Goal: Information Seeking & Learning: Learn about a topic

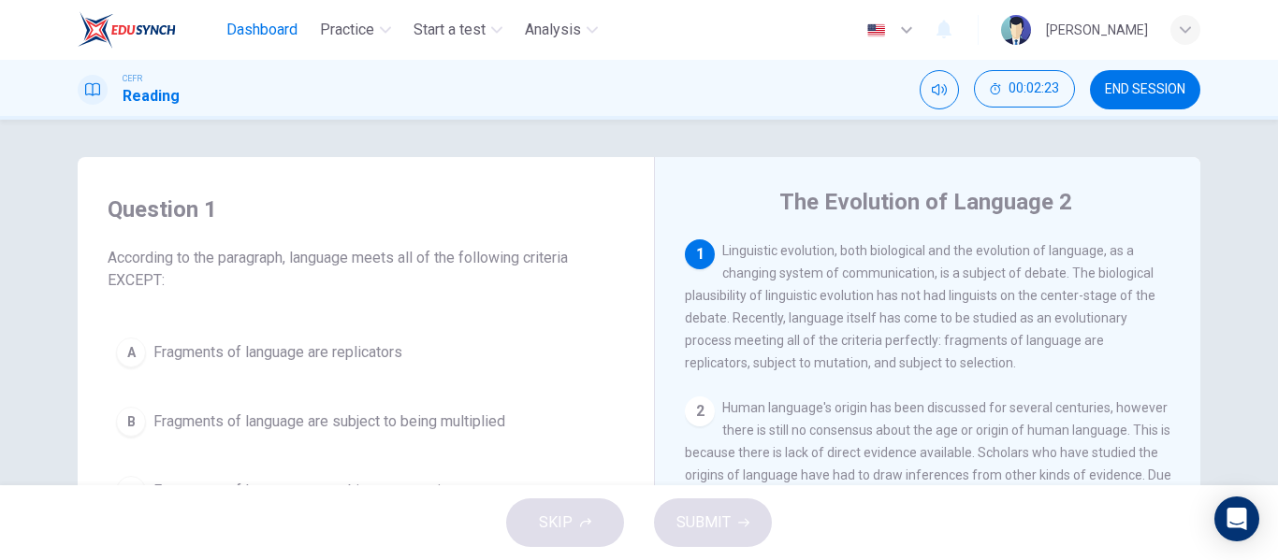
click at [266, 28] on span "Dashboard" at bounding box center [261, 30] width 71 height 22
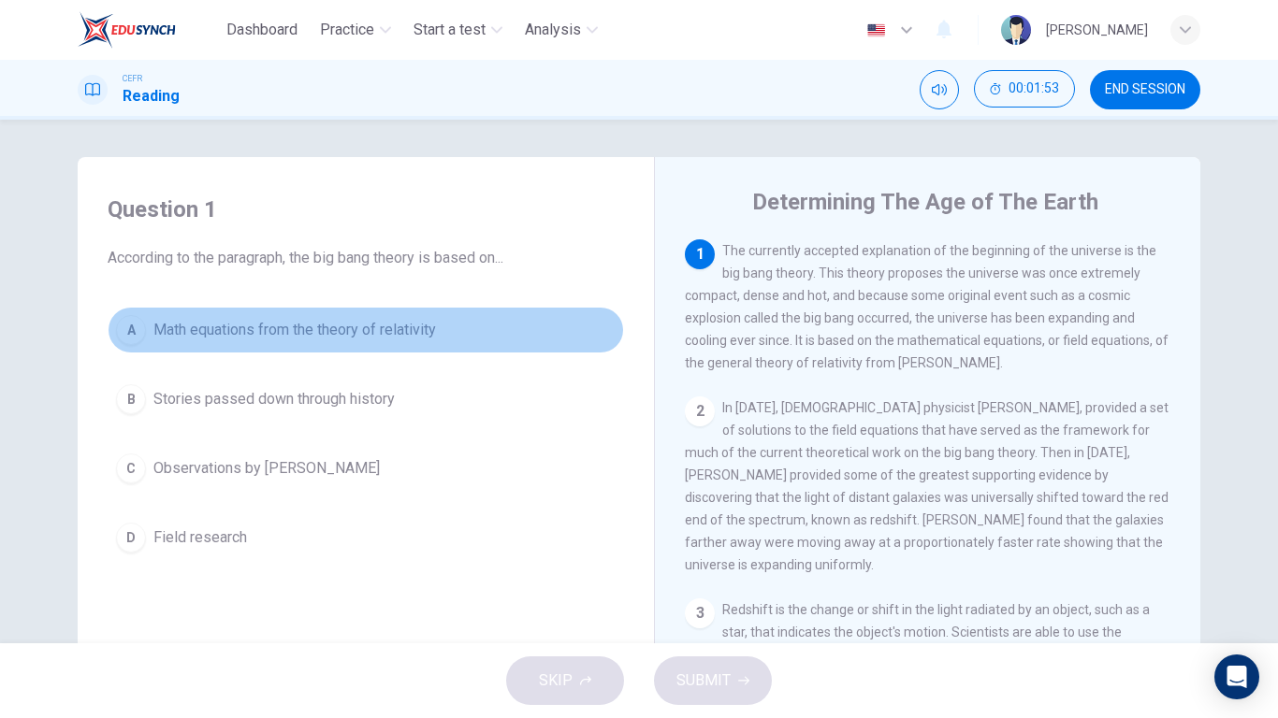
click at [367, 337] on span "Math equations from the theory of relativity" at bounding box center [294, 330] width 282 height 22
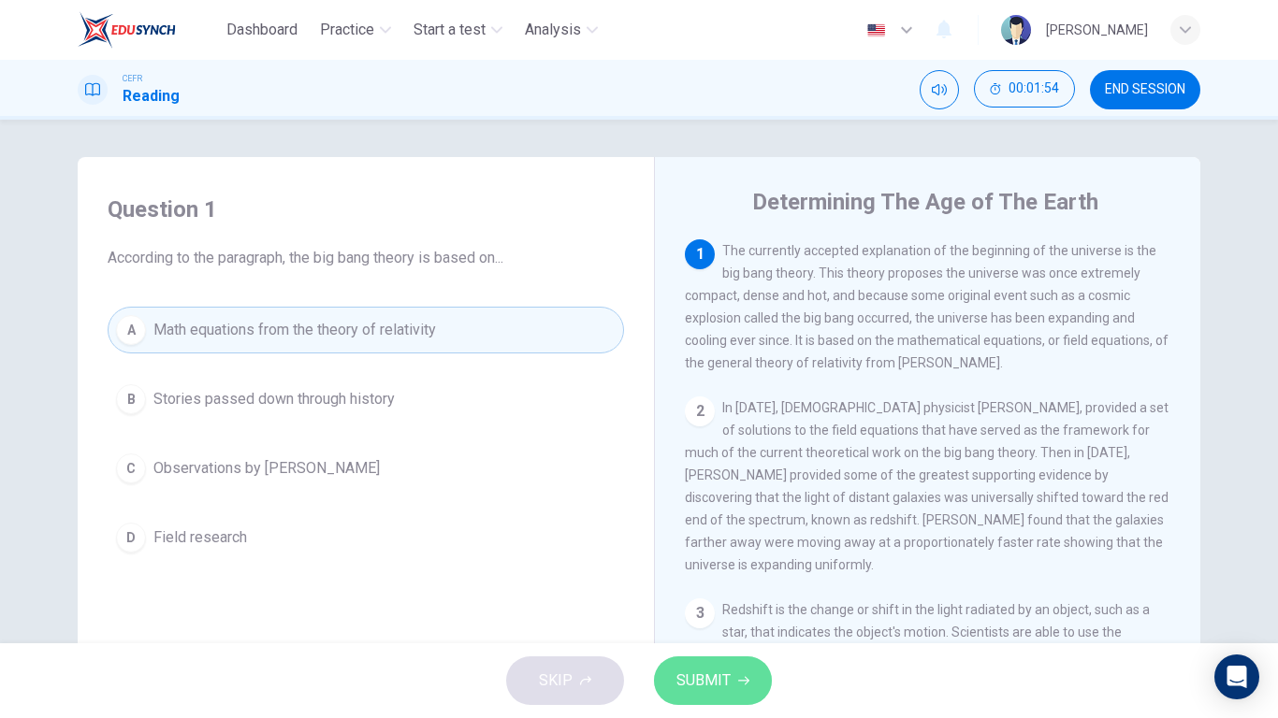
click at [700, 559] on span "SUBMIT" at bounding box center [703, 681] width 54 height 26
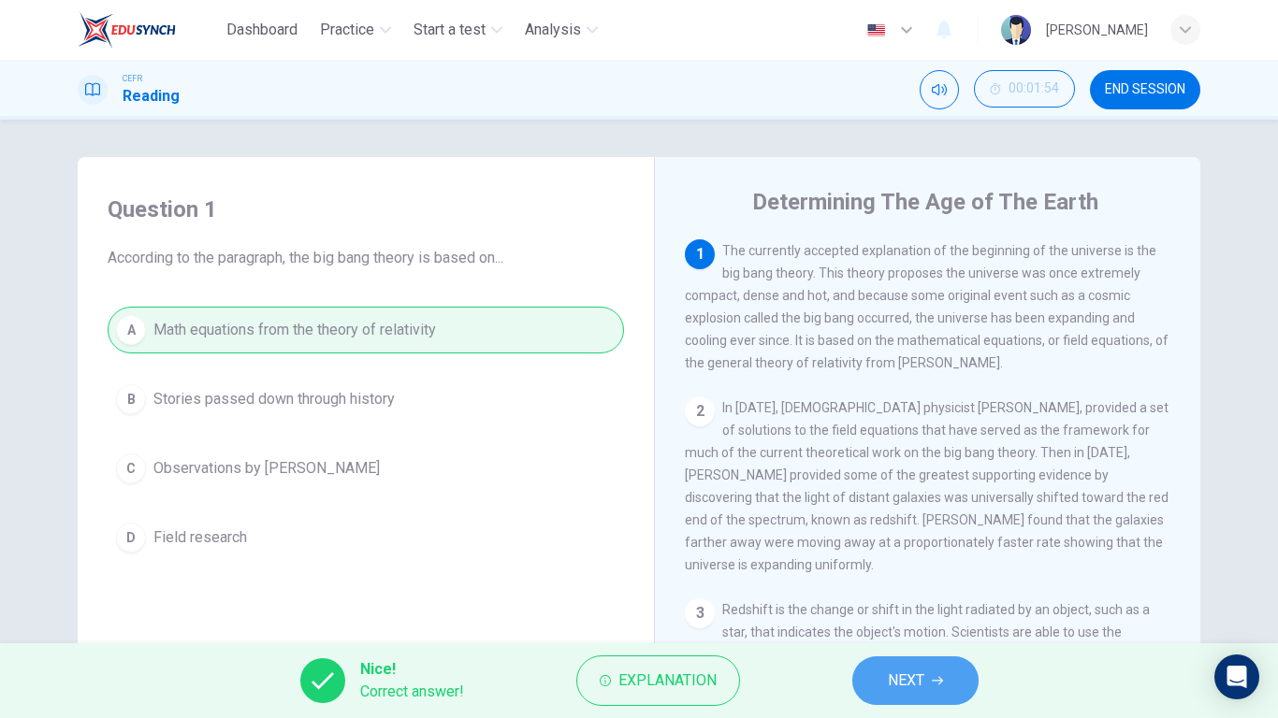
click at [927, 559] on button "NEXT" at bounding box center [915, 681] width 126 height 49
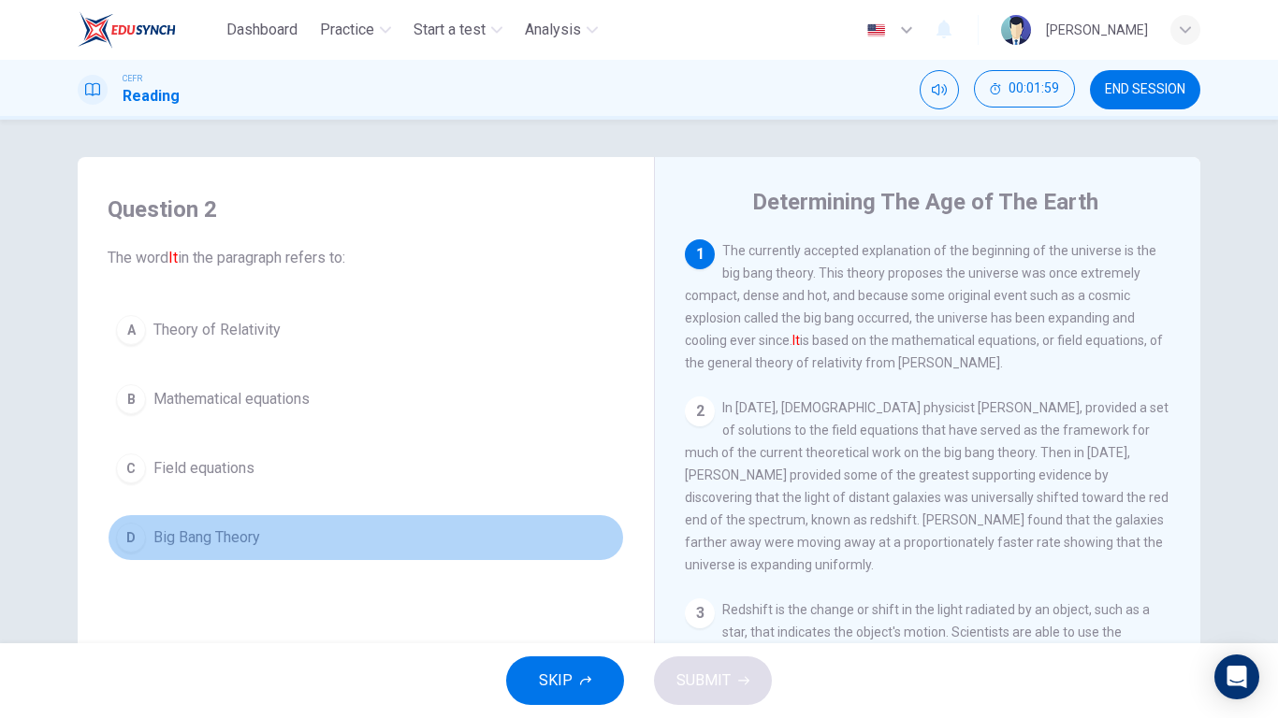
click at [195, 538] on span "Big Bang Theory" at bounding box center [206, 538] width 107 height 22
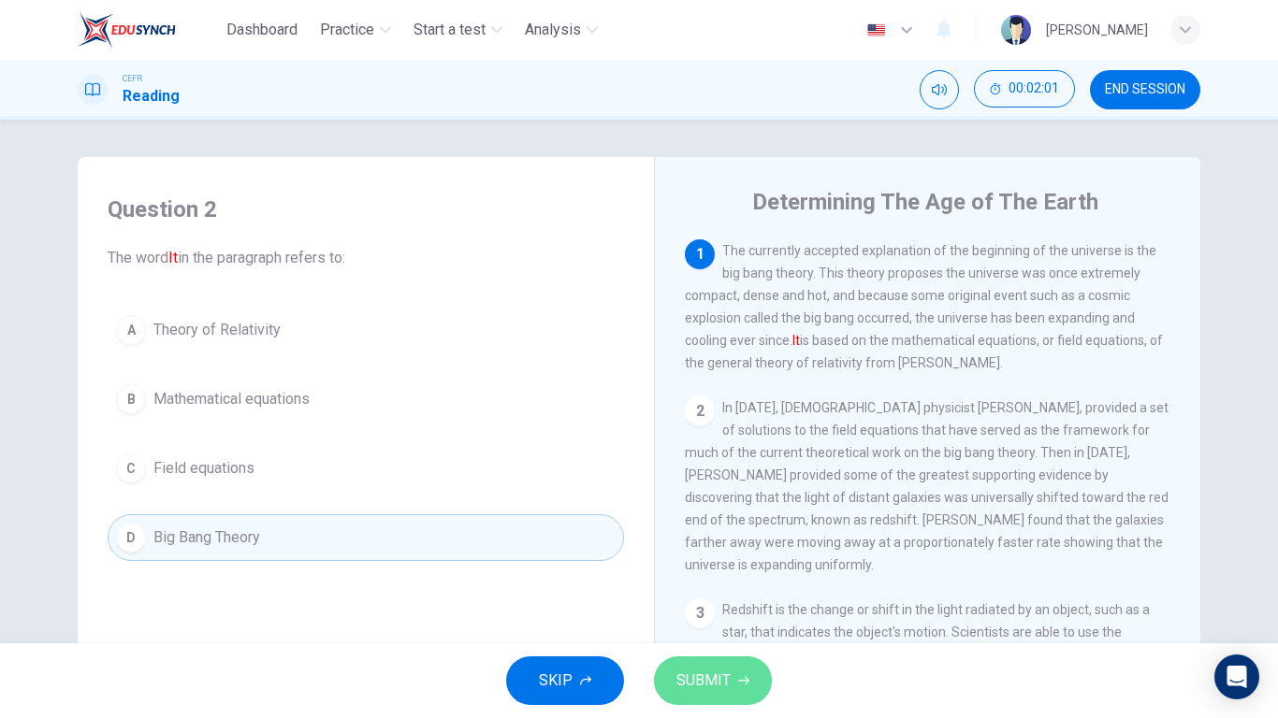
click at [711, 559] on span "SUBMIT" at bounding box center [703, 681] width 54 height 26
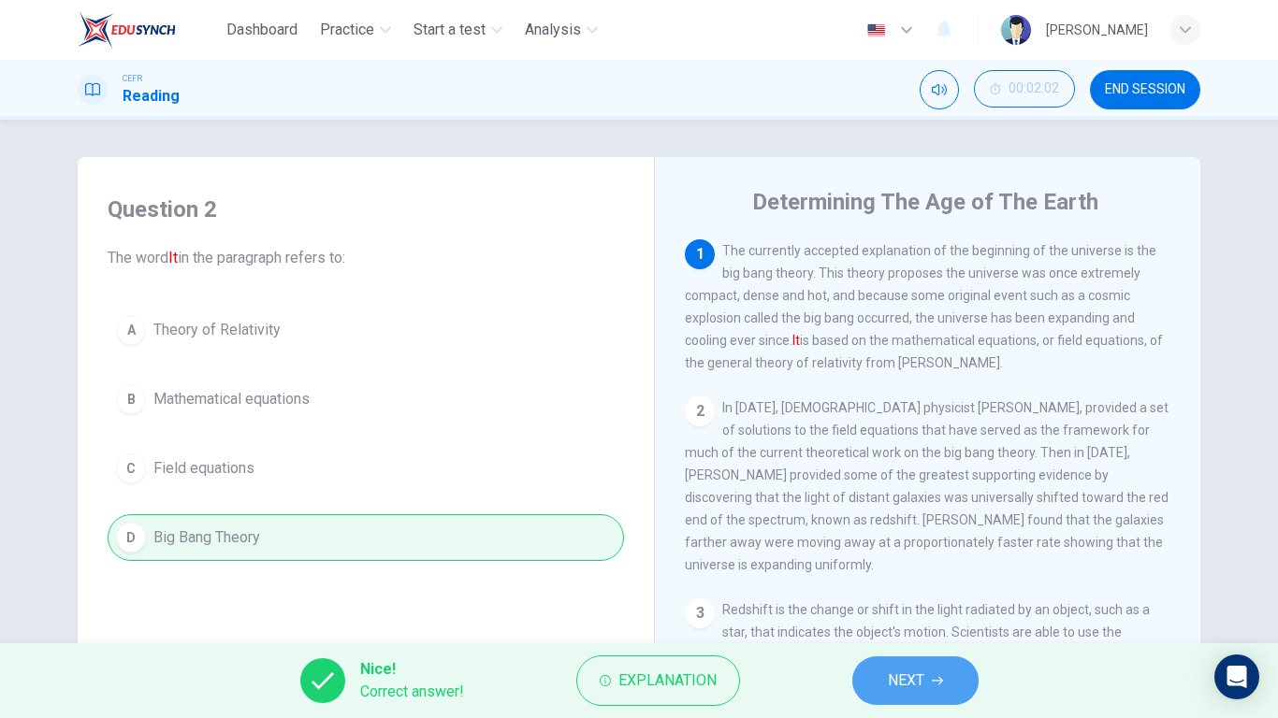
click at [955, 559] on button "NEXT" at bounding box center [915, 681] width 126 height 49
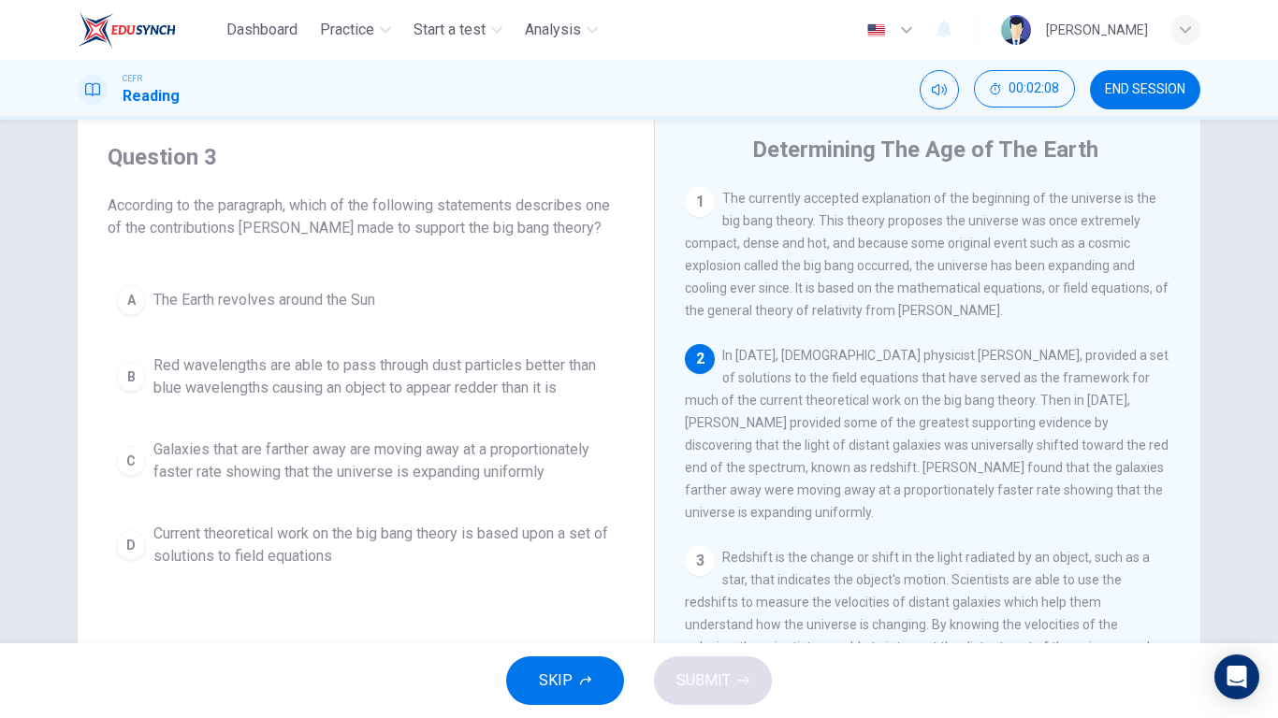
scroll to position [54, 0]
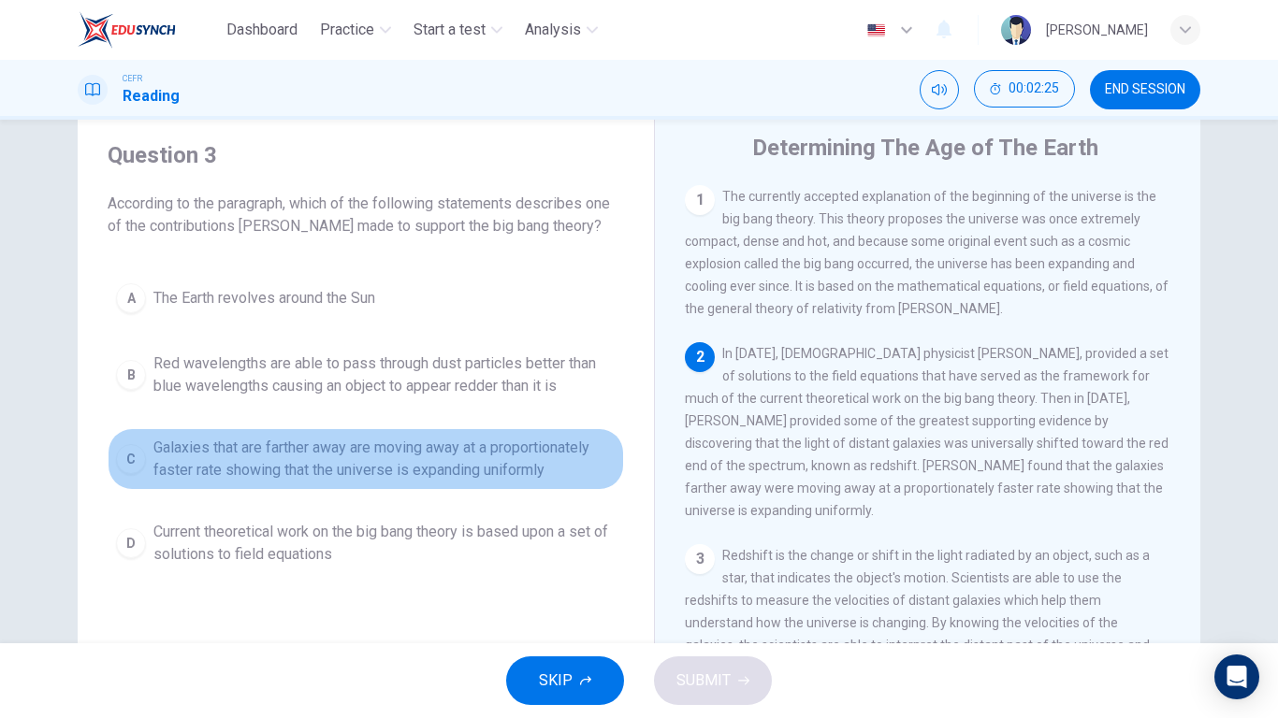
click at [375, 451] on span "Galaxies that are farther away are moving away at a proportionately faster rate…" at bounding box center [384, 459] width 462 height 45
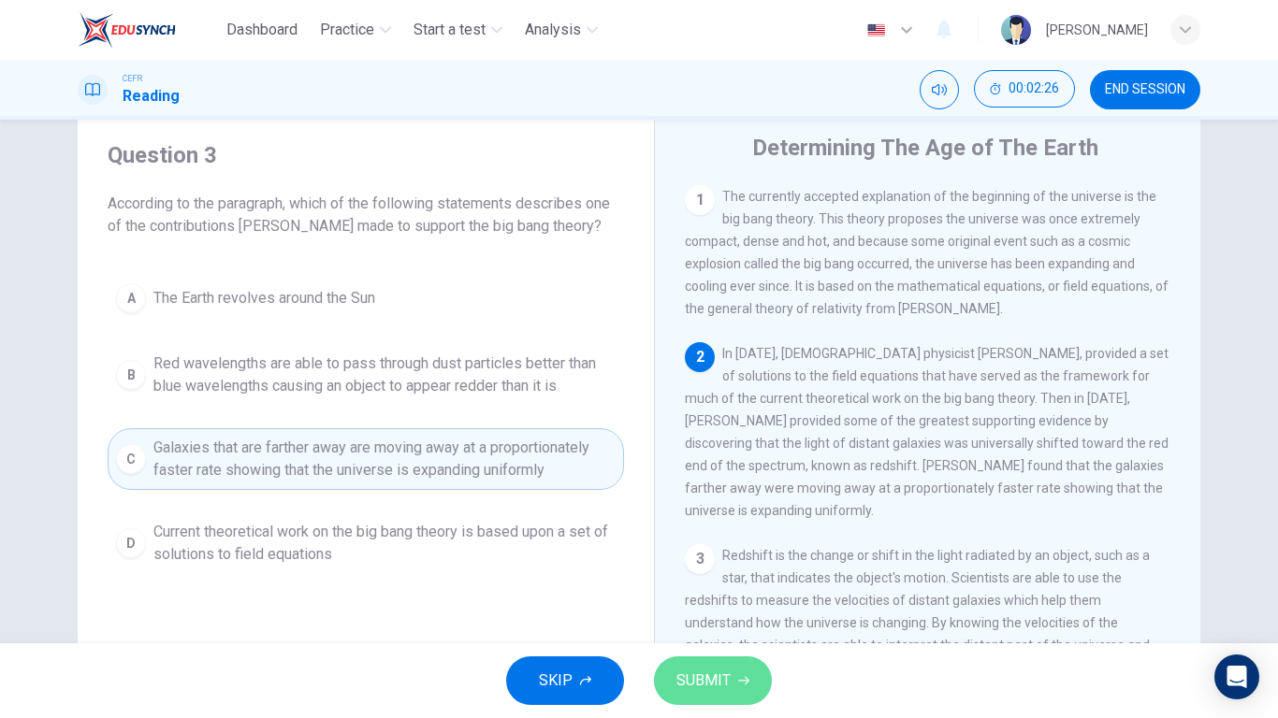
click at [712, 559] on button "SUBMIT" at bounding box center [713, 681] width 118 height 49
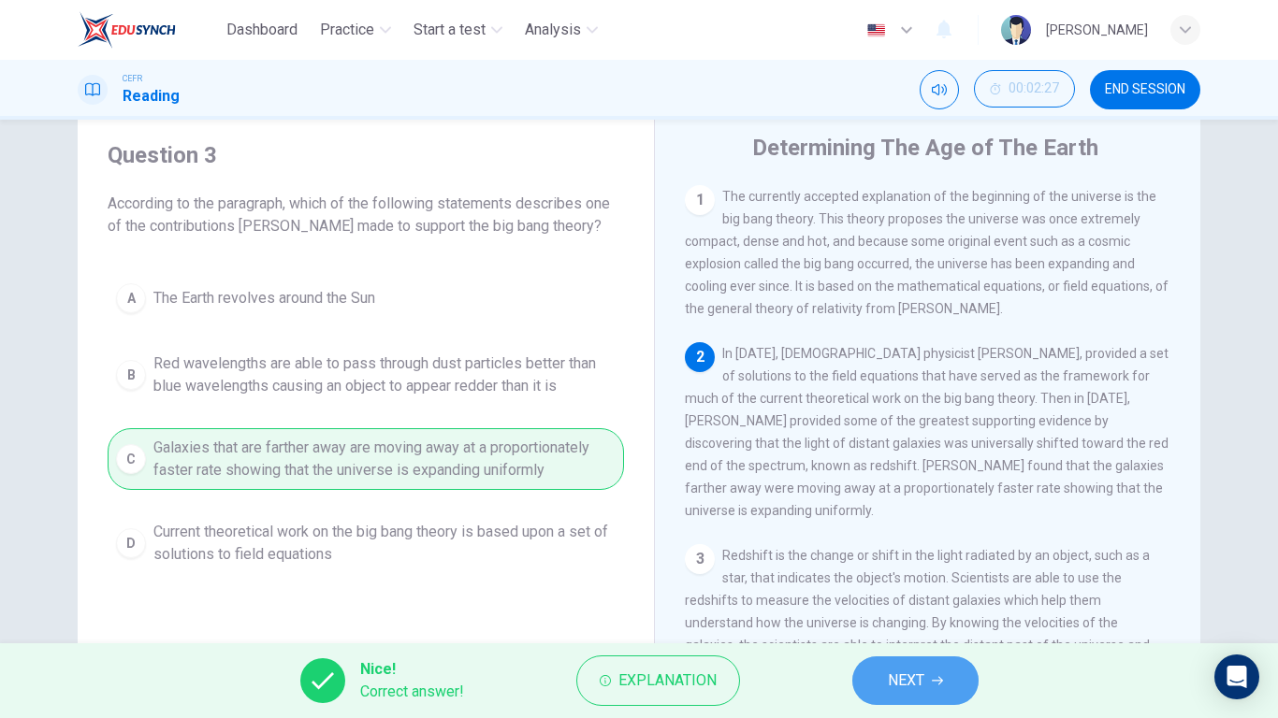
click at [918, 559] on span "NEXT" at bounding box center [906, 681] width 36 height 26
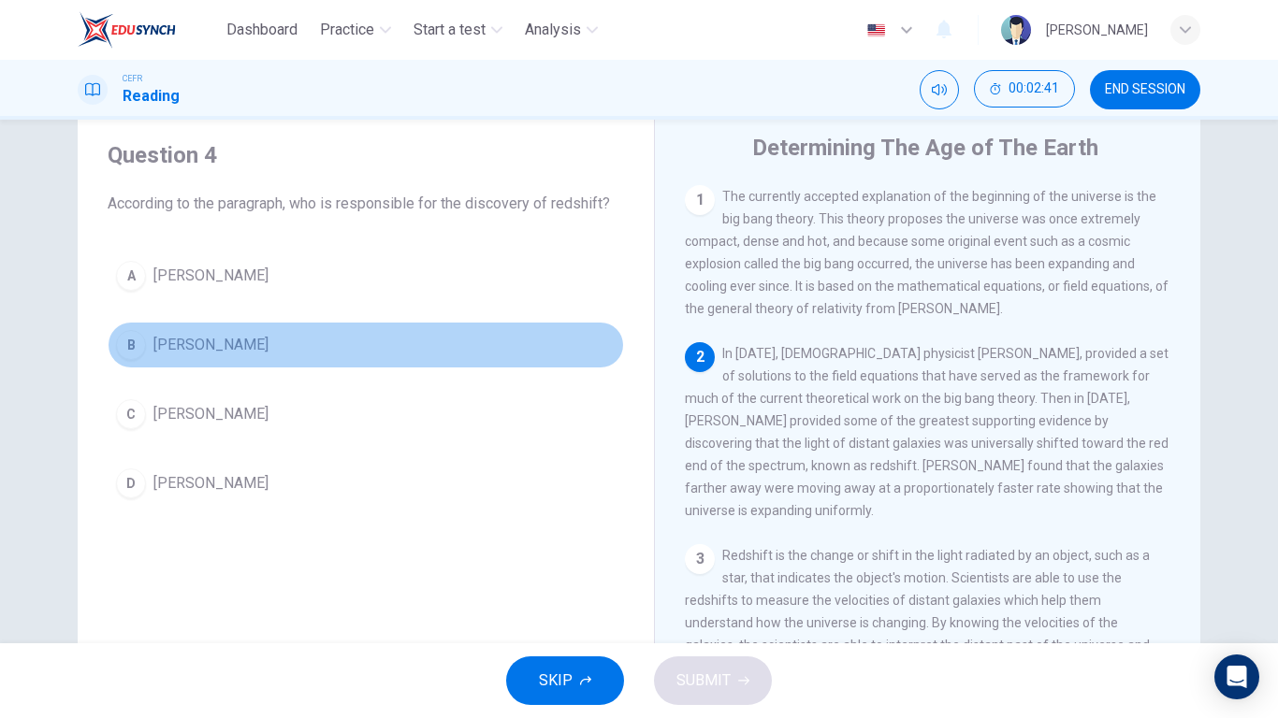
click at [177, 340] on span "[PERSON_NAME]" at bounding box center [210, 345] width 115 height 22
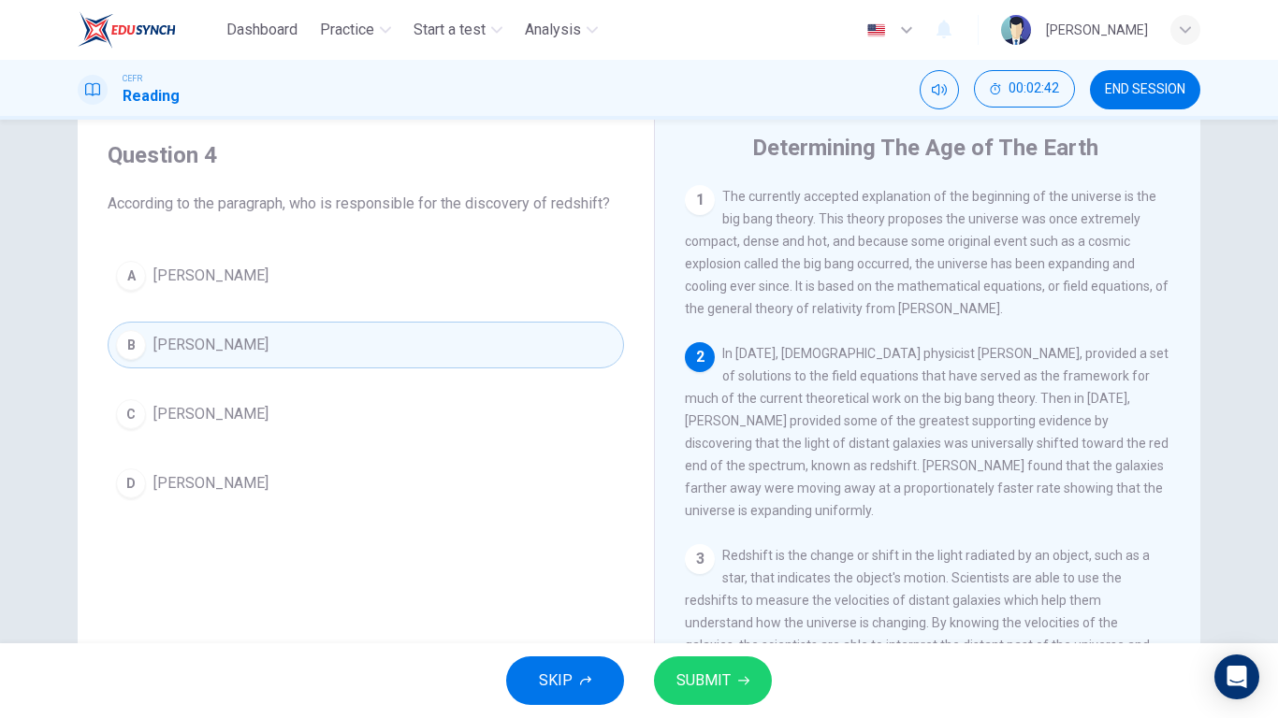
click at [751, 559] on button "SUBMIT" at bounding box center [713, 681] width 118 height 49
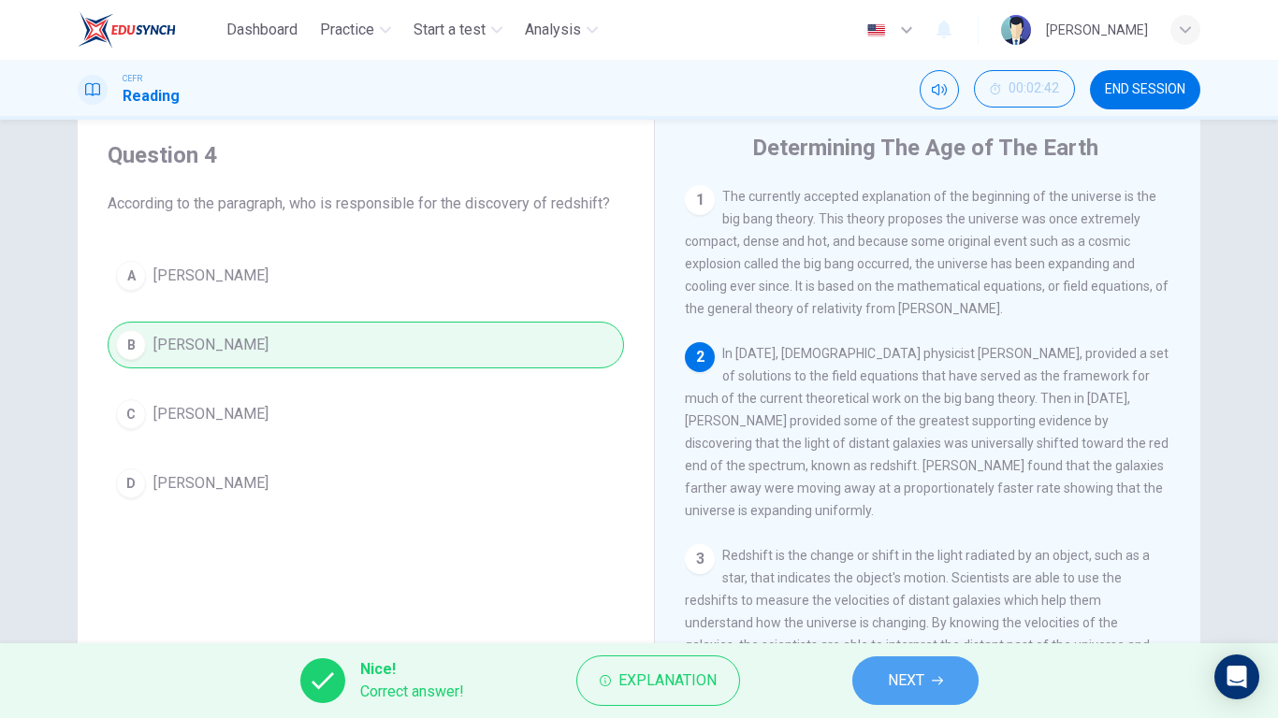
click at [875, 559] on button "NEXT" at bounding box center [915, 681] width 126 height 49
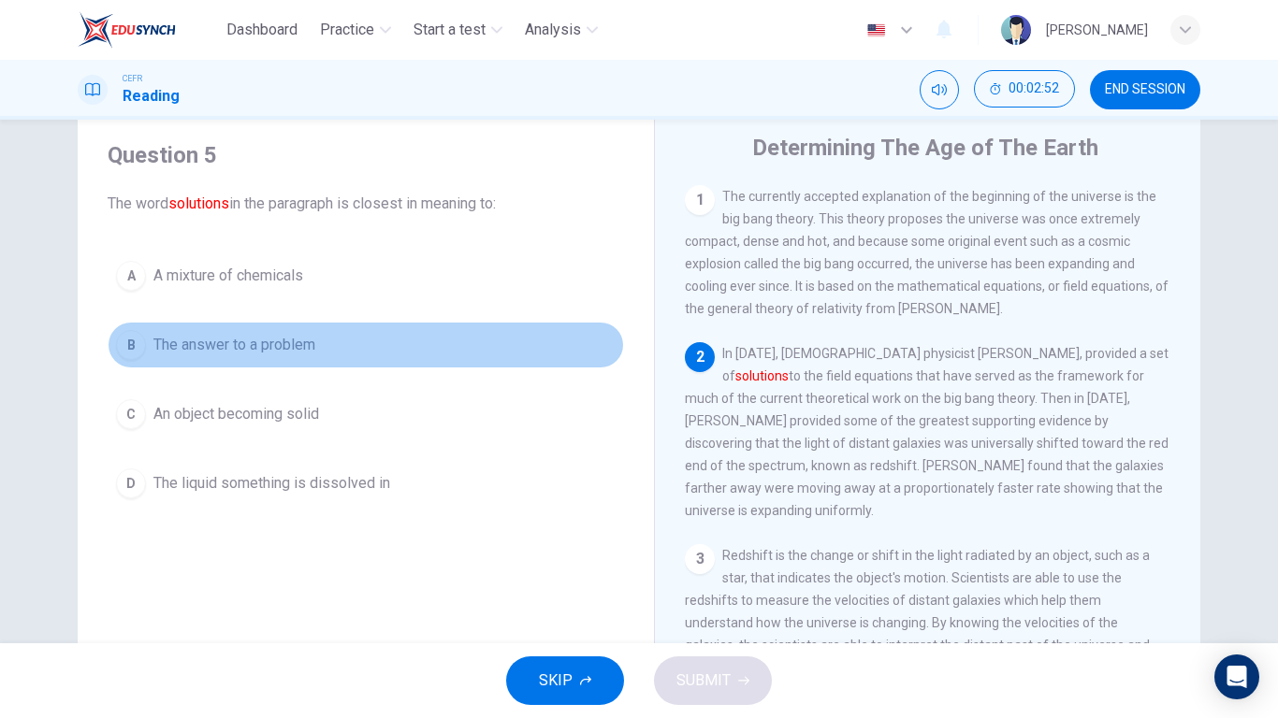
click at [256, 350] on span "The answer to a problem" at bounding box center [234, 345] width 162 height 22
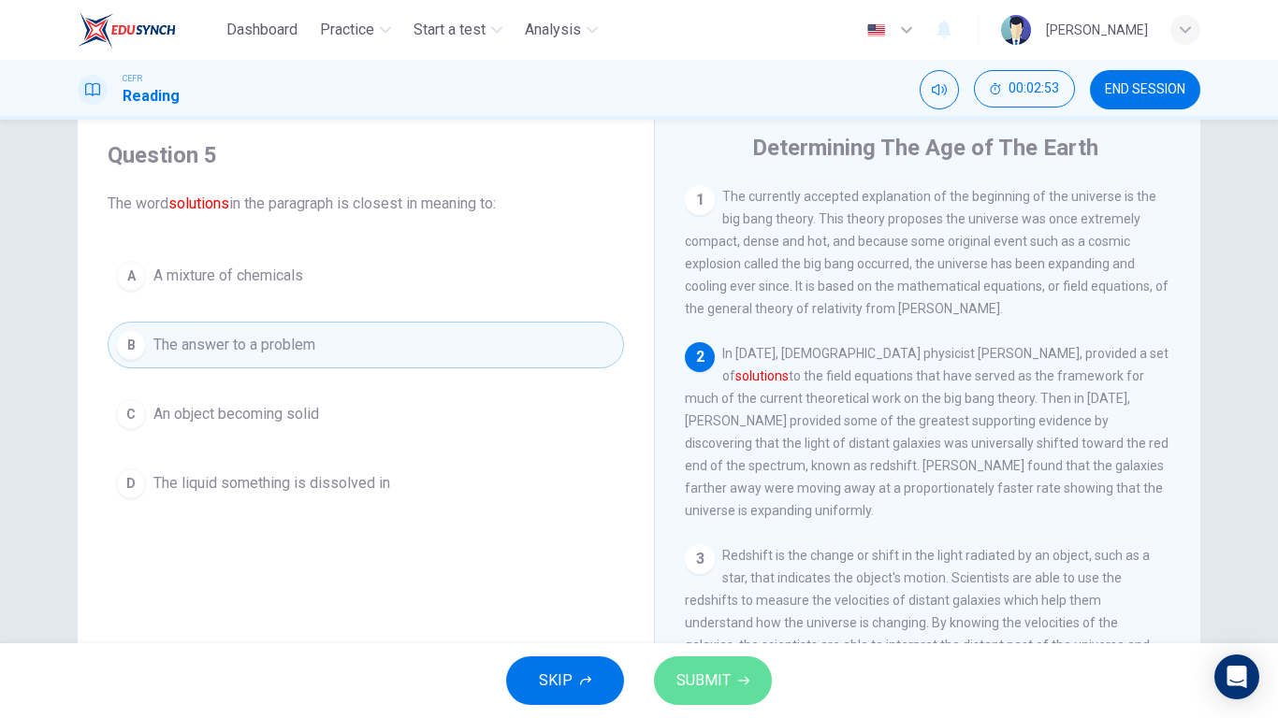
click at [705, 559] on span "SUBMIT" at bounding box center [703, 681] width 54 height 26
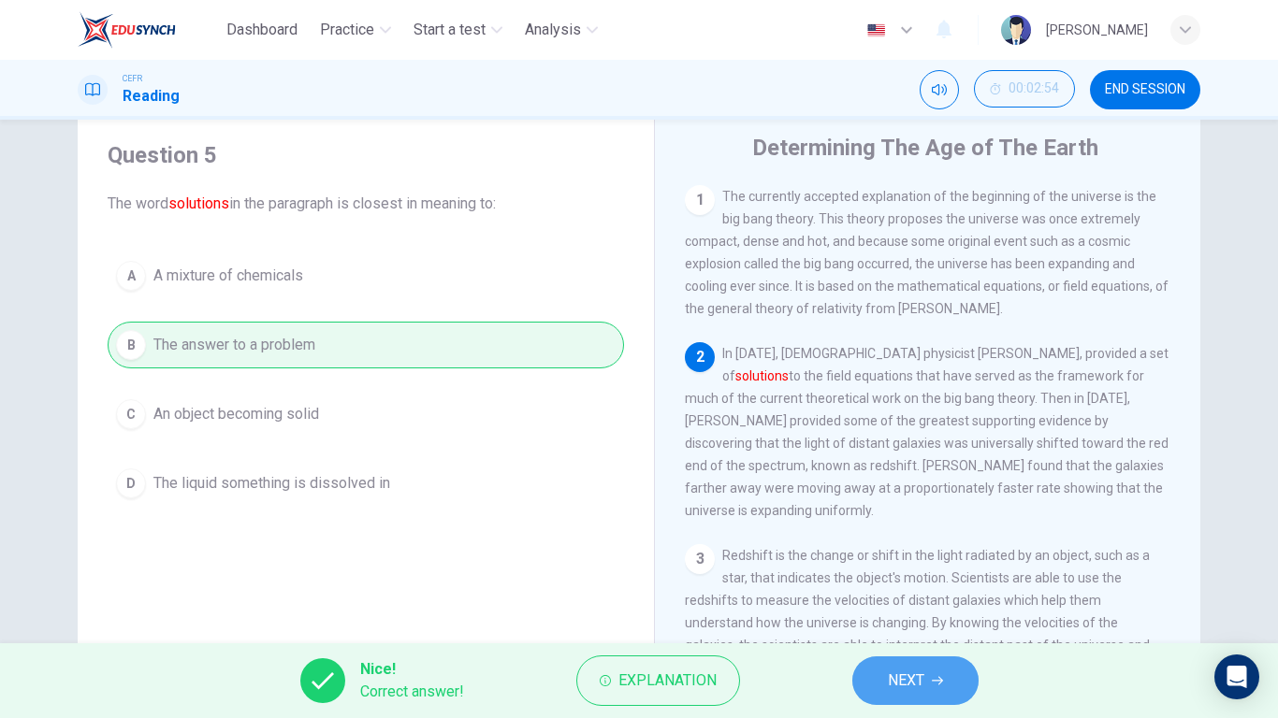
click at [886, 559] on button "NEXT" at bounding box center [915, 681] width 126 height 49
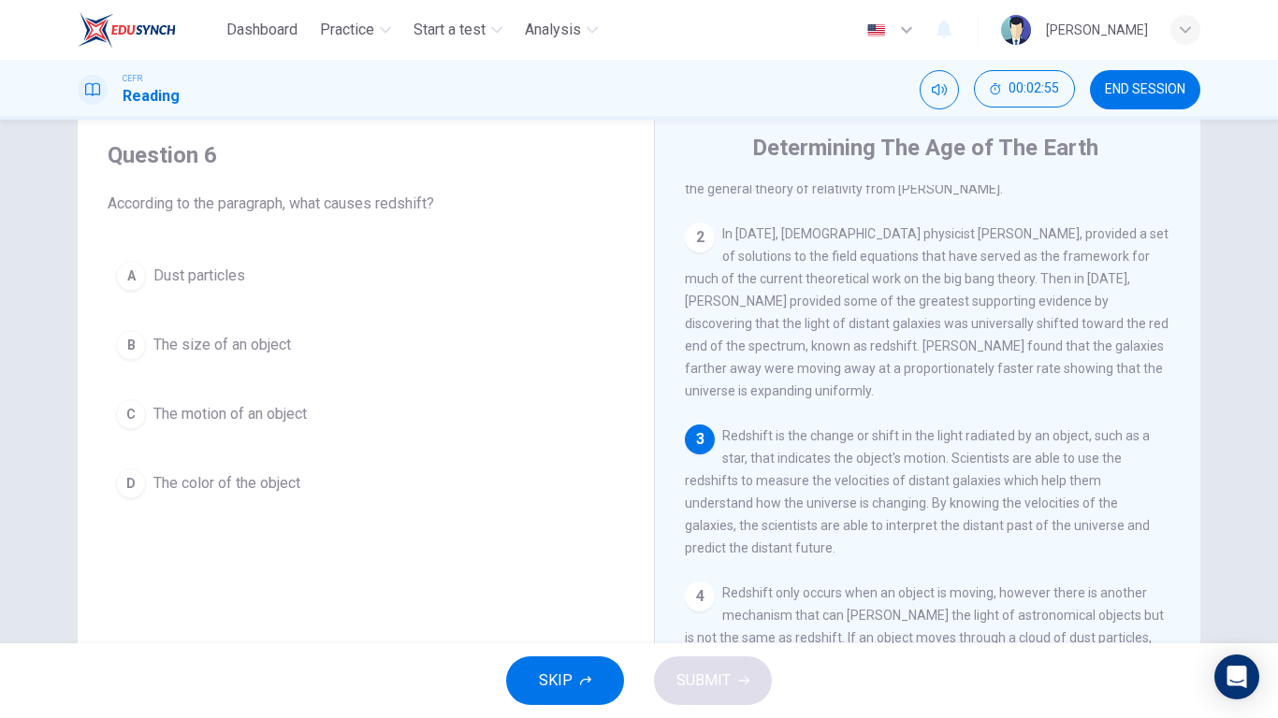
scroll to position [126, 0]
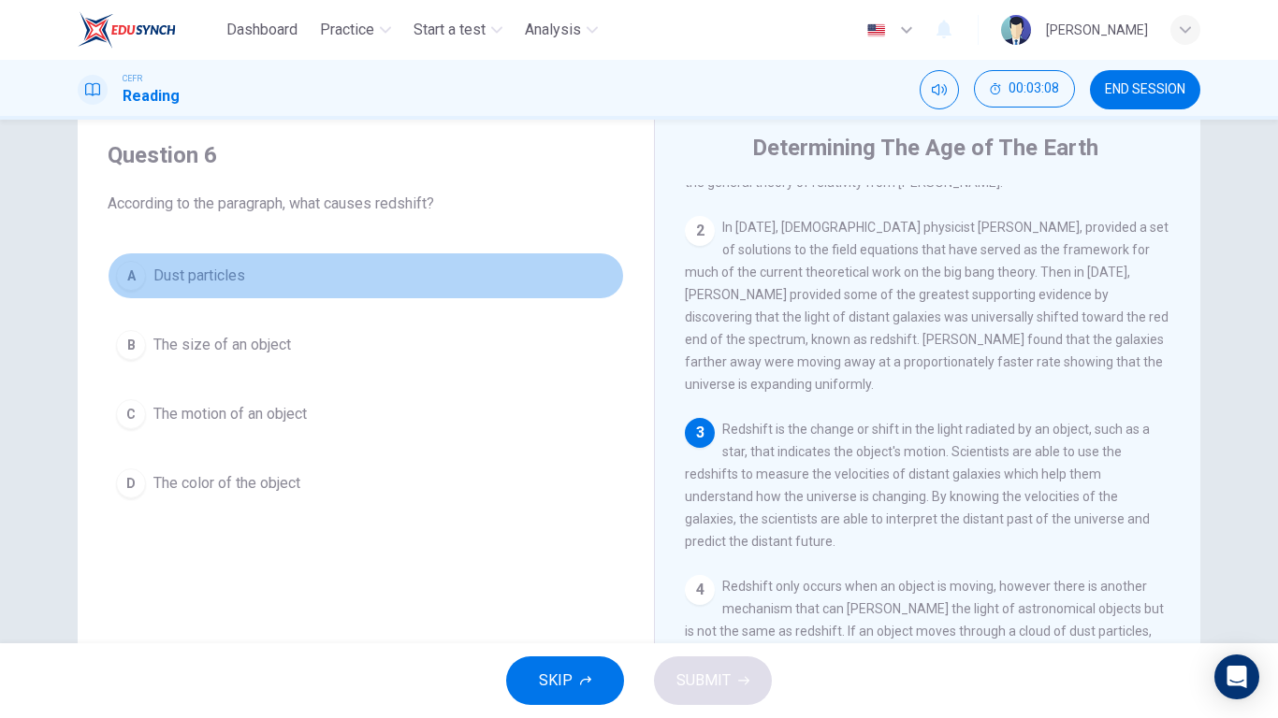
click at [185, 277] on span "Dust particles" at bounding box center [199, 276] width 92 height 22
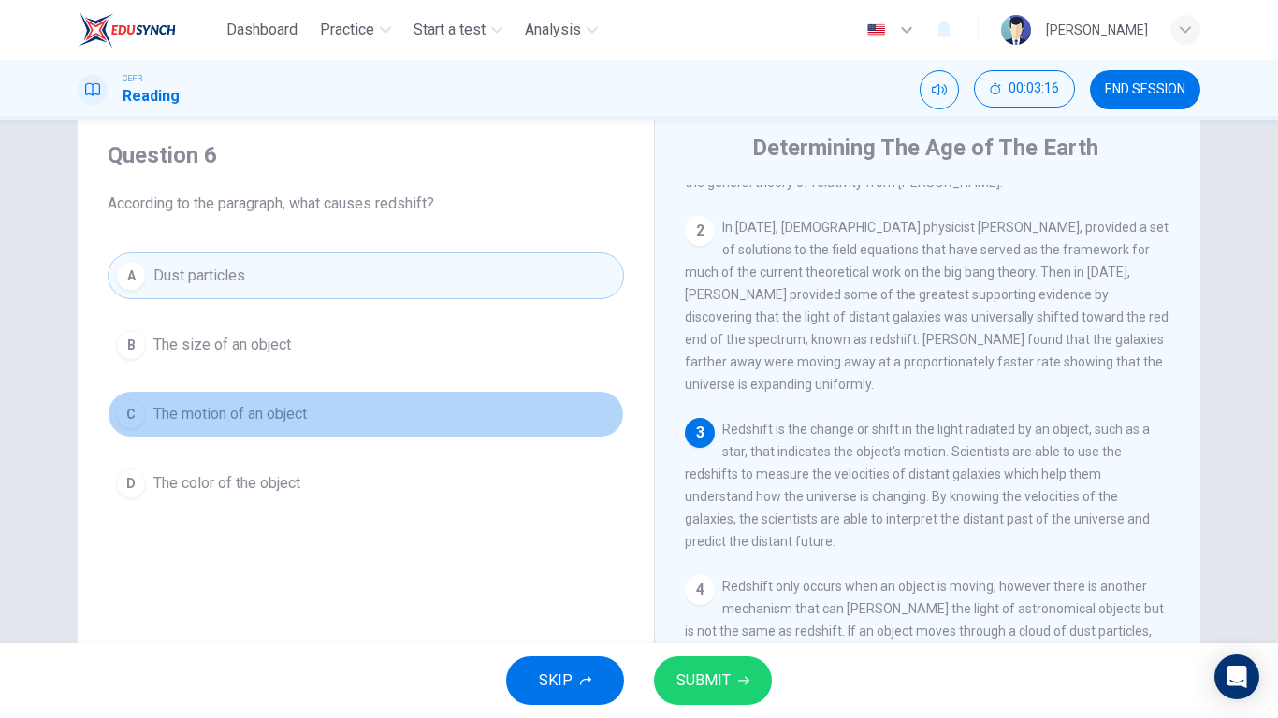
click at [235, 426] on button "C The motion of an object" at bounding box center [366, 414] width 516 height 47
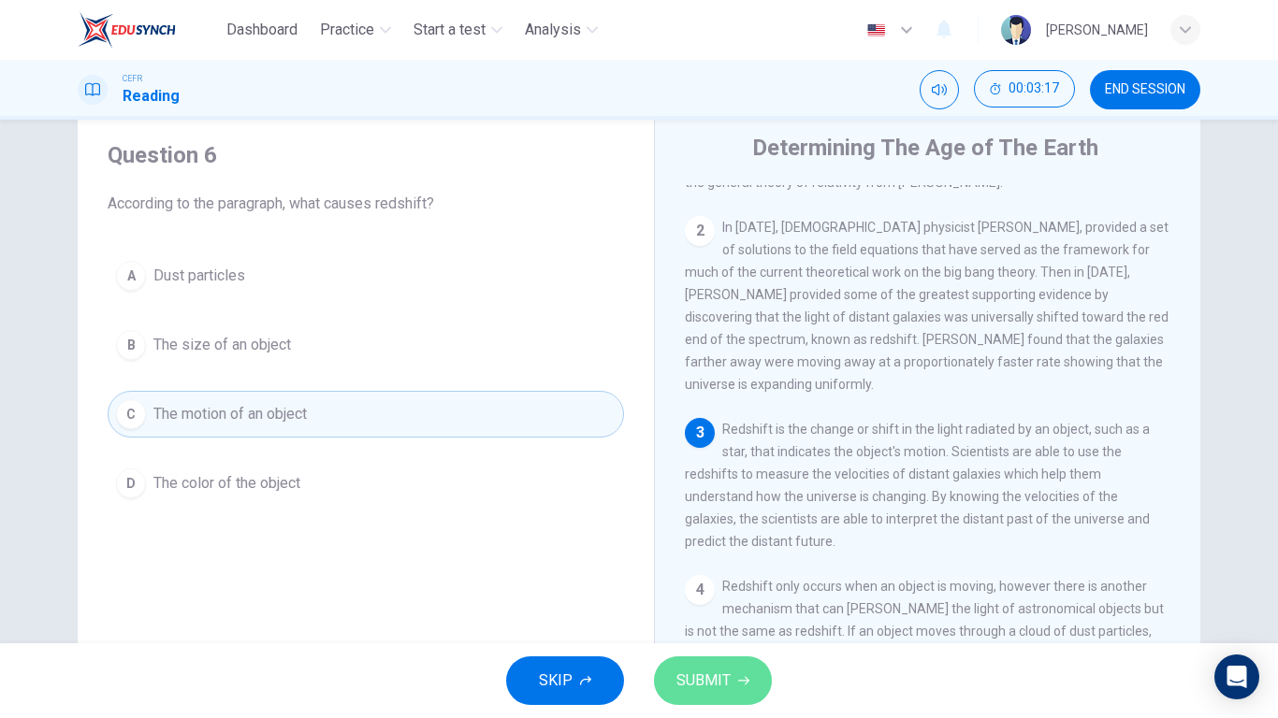
click at [718, 559] on button "SUBMIT" at bounding box center [713, 681] width 118 height 49
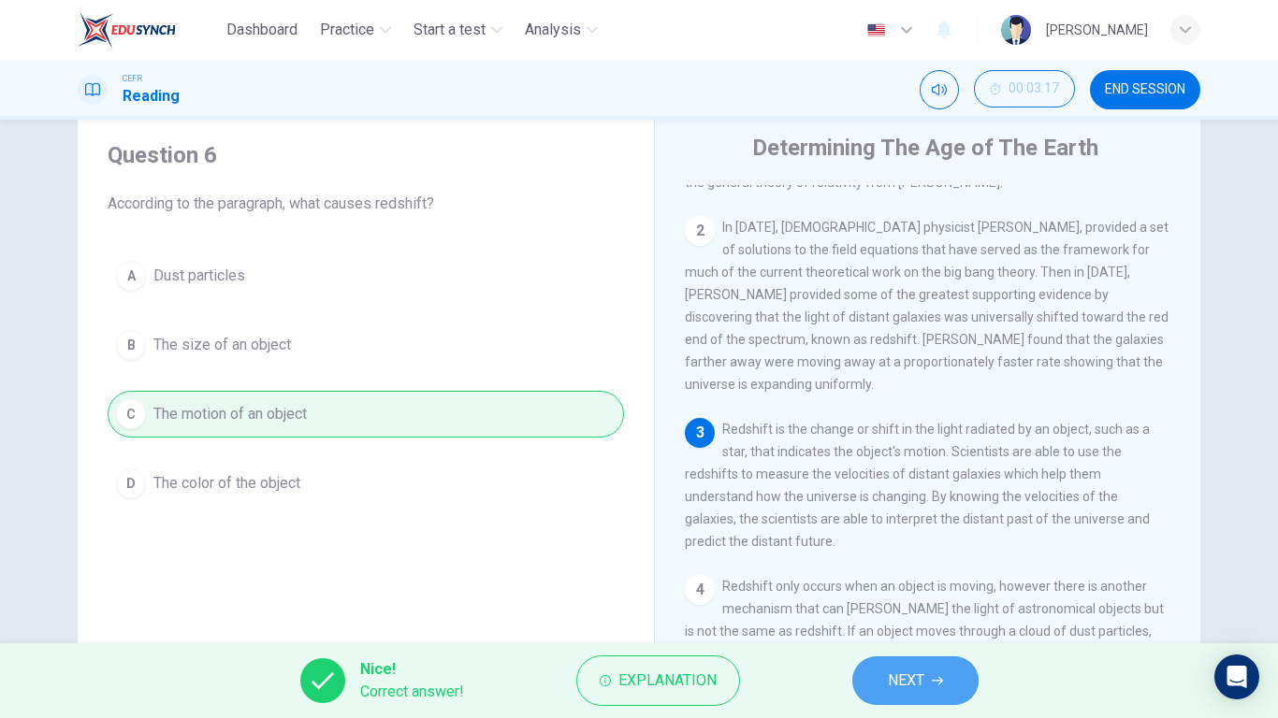
click at [889, 559] on span "NEXT" at bounding box center [906, 681] width 36 height 26
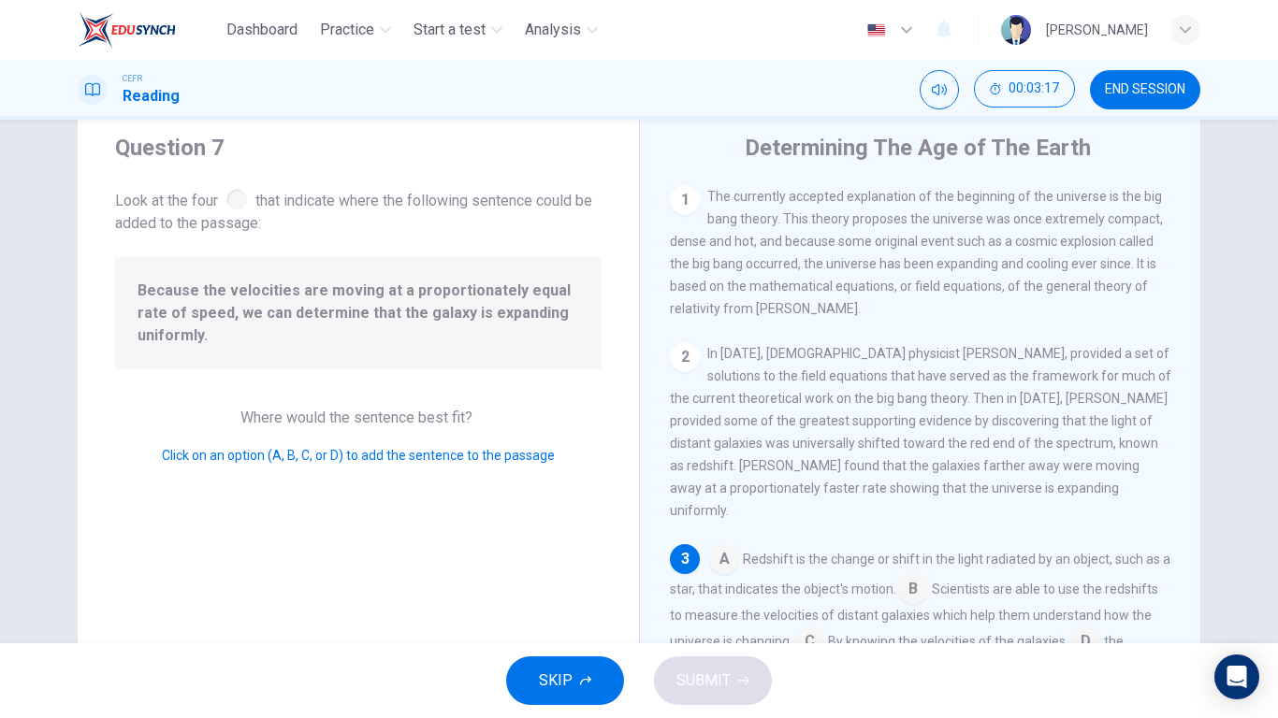
scroll to position [155, 0]
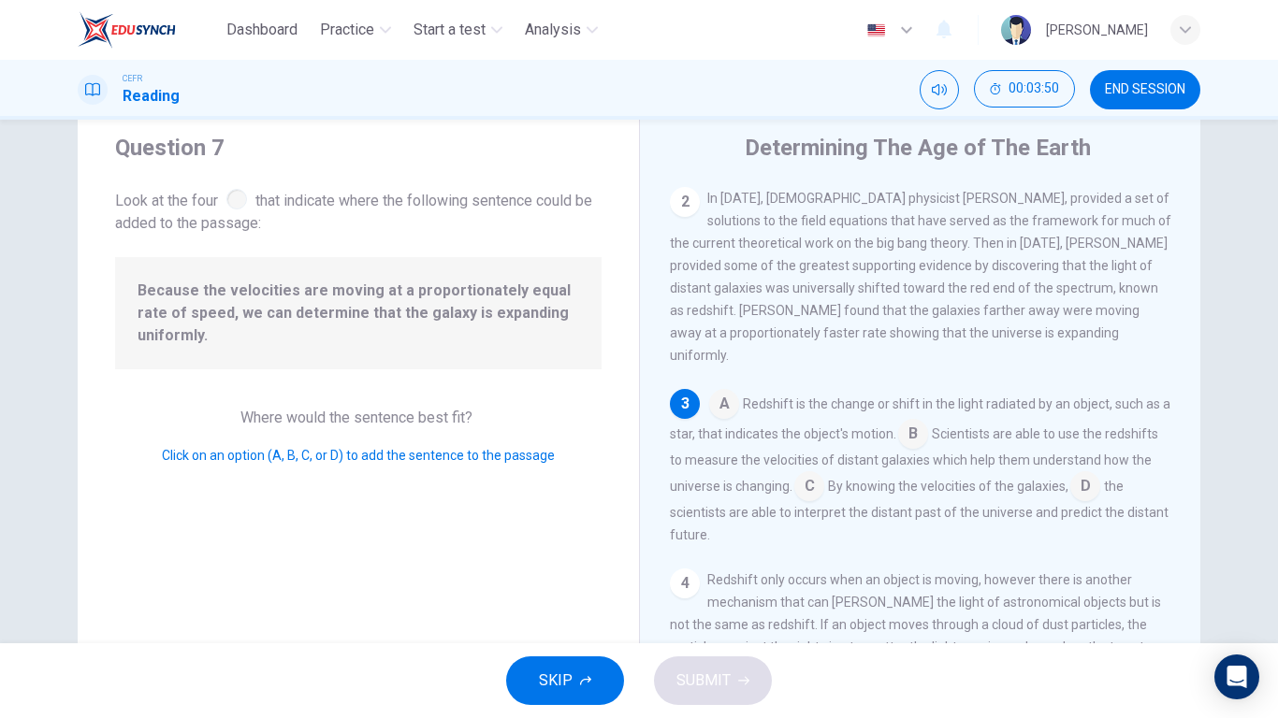
click at [824, 473] on input at bounding box center [809, 488] width 30 height 30
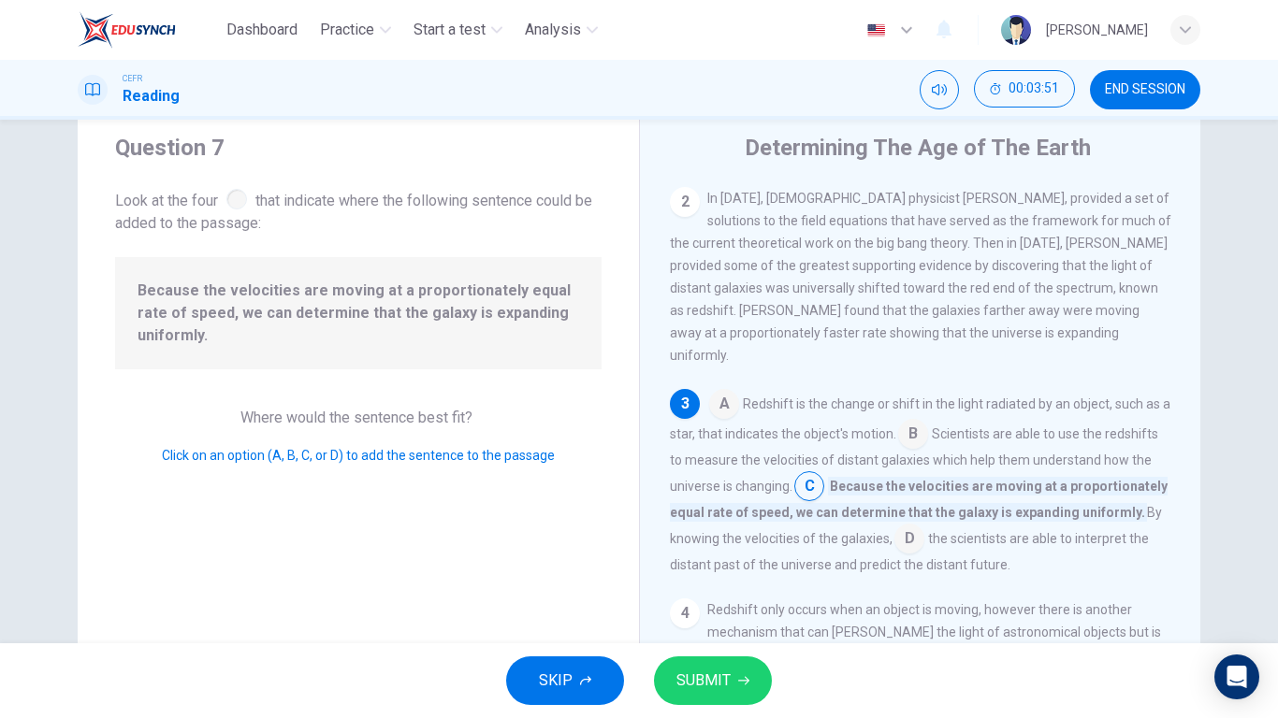
click at [690, 559] on span "SUBMIT" at bounding box center [703, 681] width 54 height 26
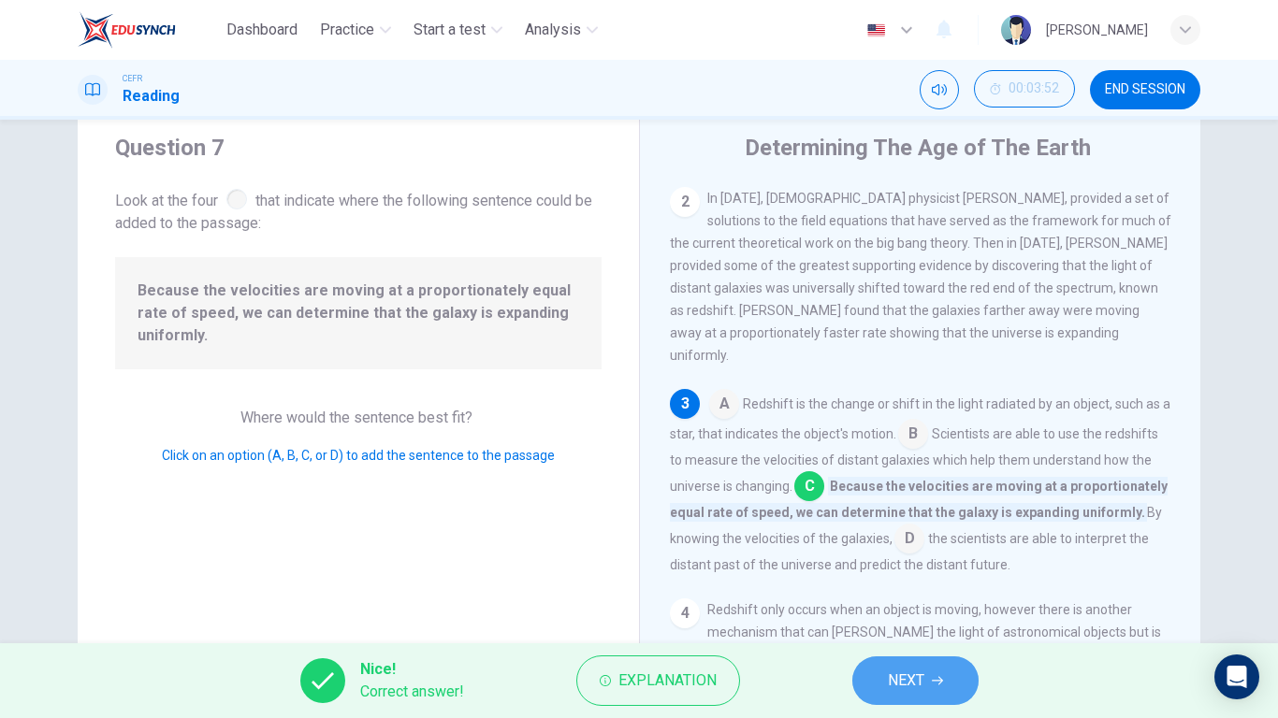
click at [948, 559] on button "NEXT" at bounding box center [915, 681] width 126 height 49
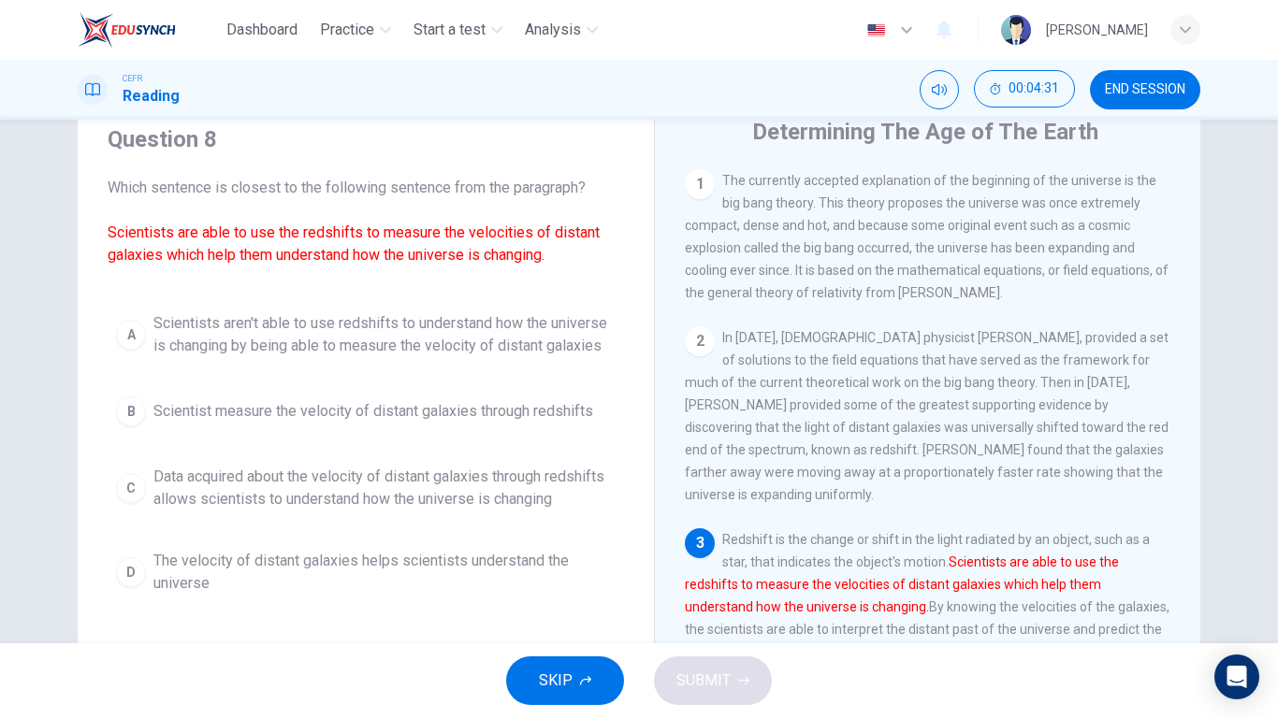
scroll to position [71, 0]
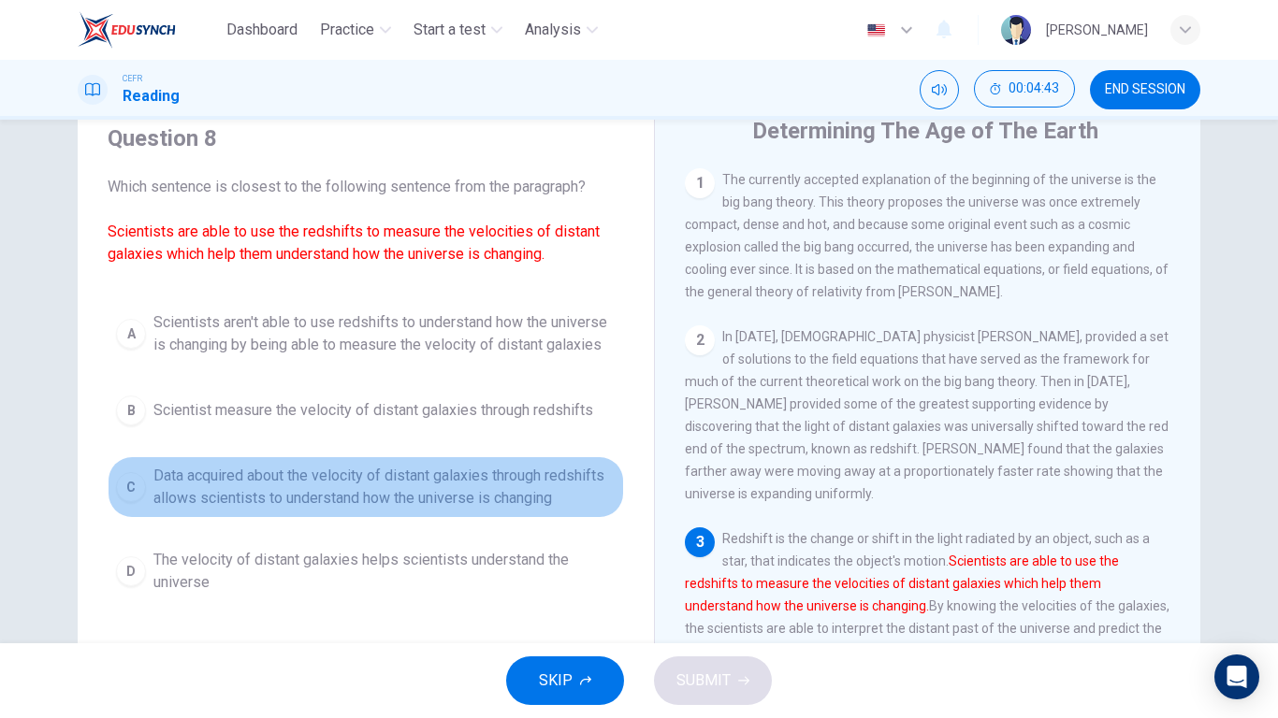
click at [388, 501] on span "Data acquired about the velocity of distant galaxies through redshifts allows s…" at bounding box center [384, 487] width 462 height 45
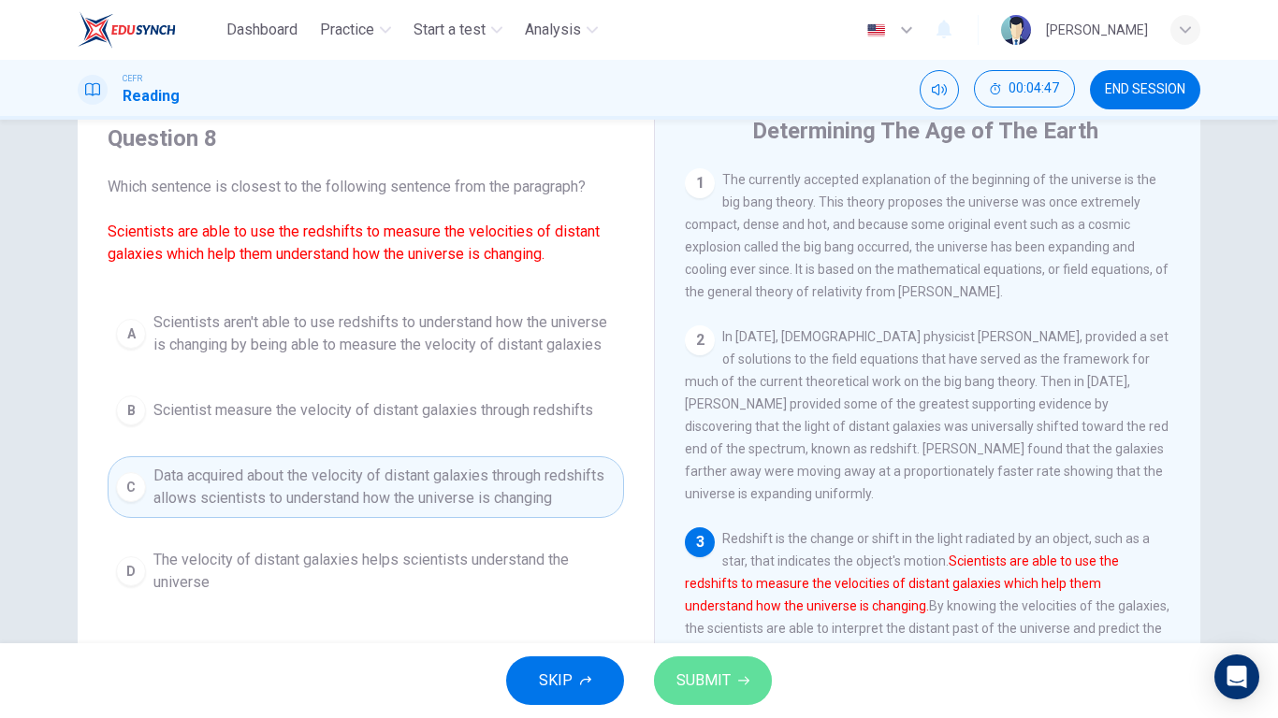
click at [694, 559] on span "SUBMIT" at bounding box center [703, 681] width 54 height 26
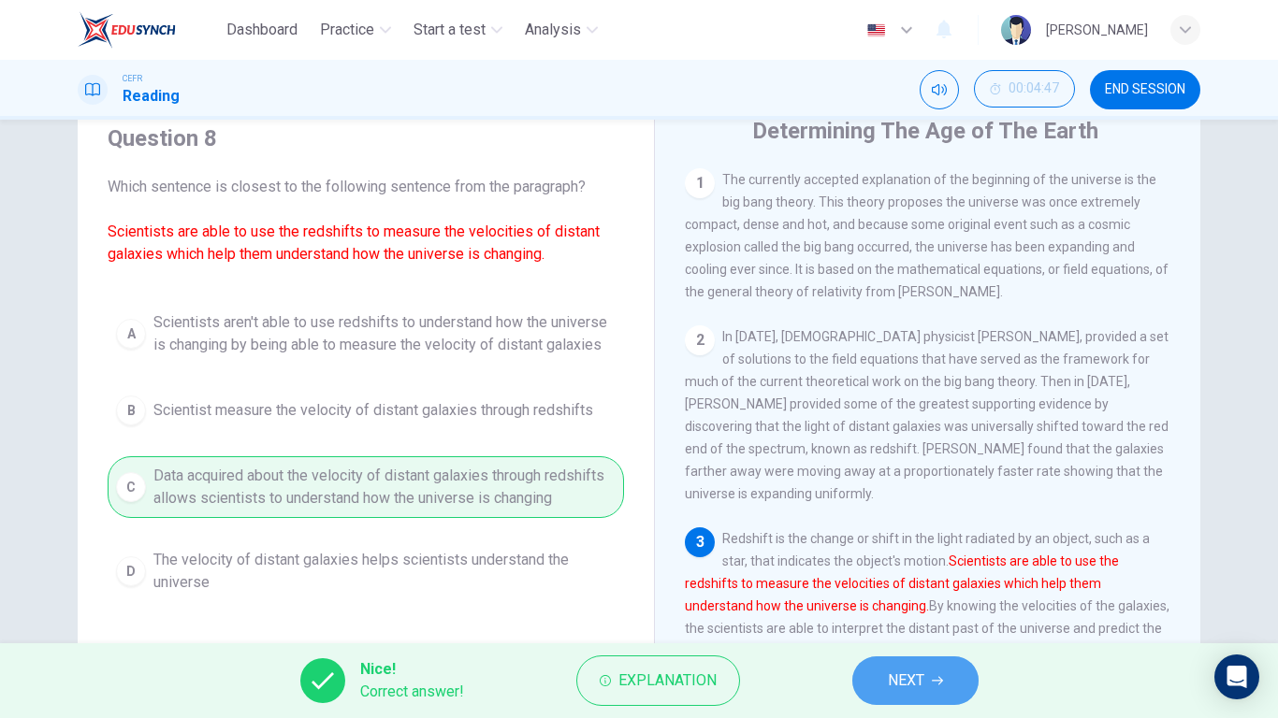
click at [915, 559] on span "NEXT" at bounding box center [906, 681] width 36 height 26
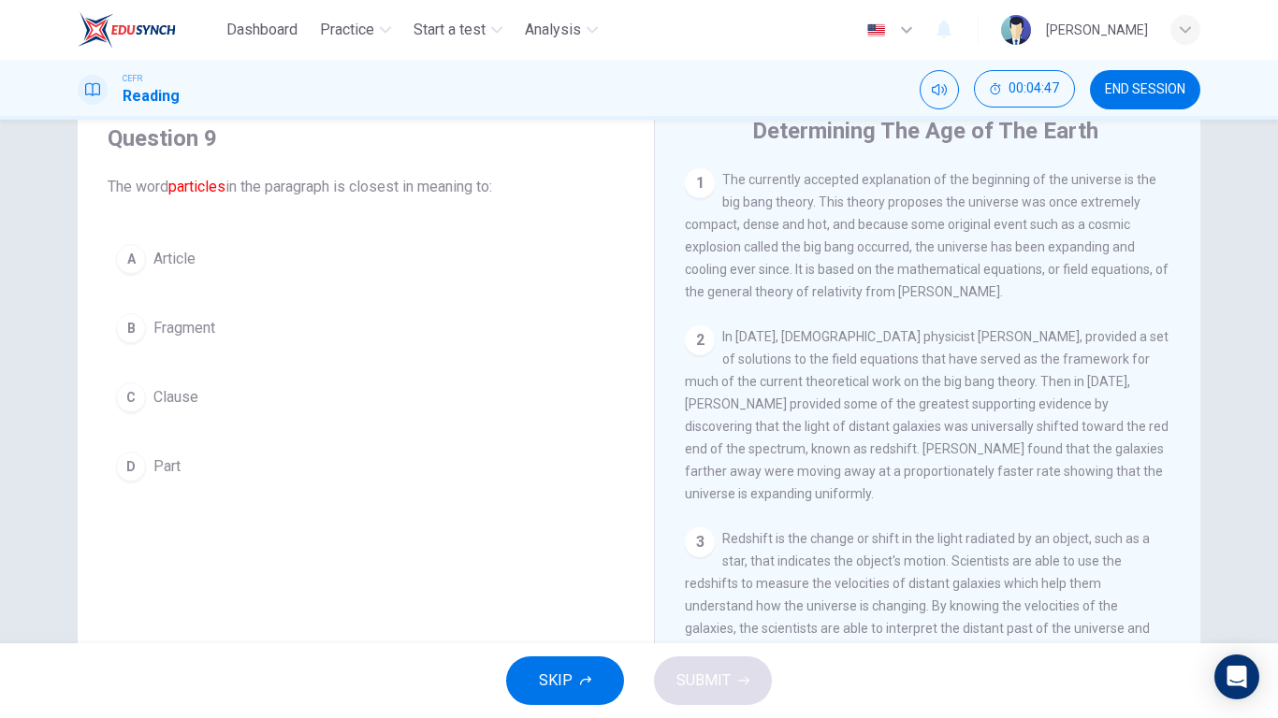
click at [335, 293] on div "A Article B Fragment C Clause D Part" at bounding box center [366, 363] width 516 height 254
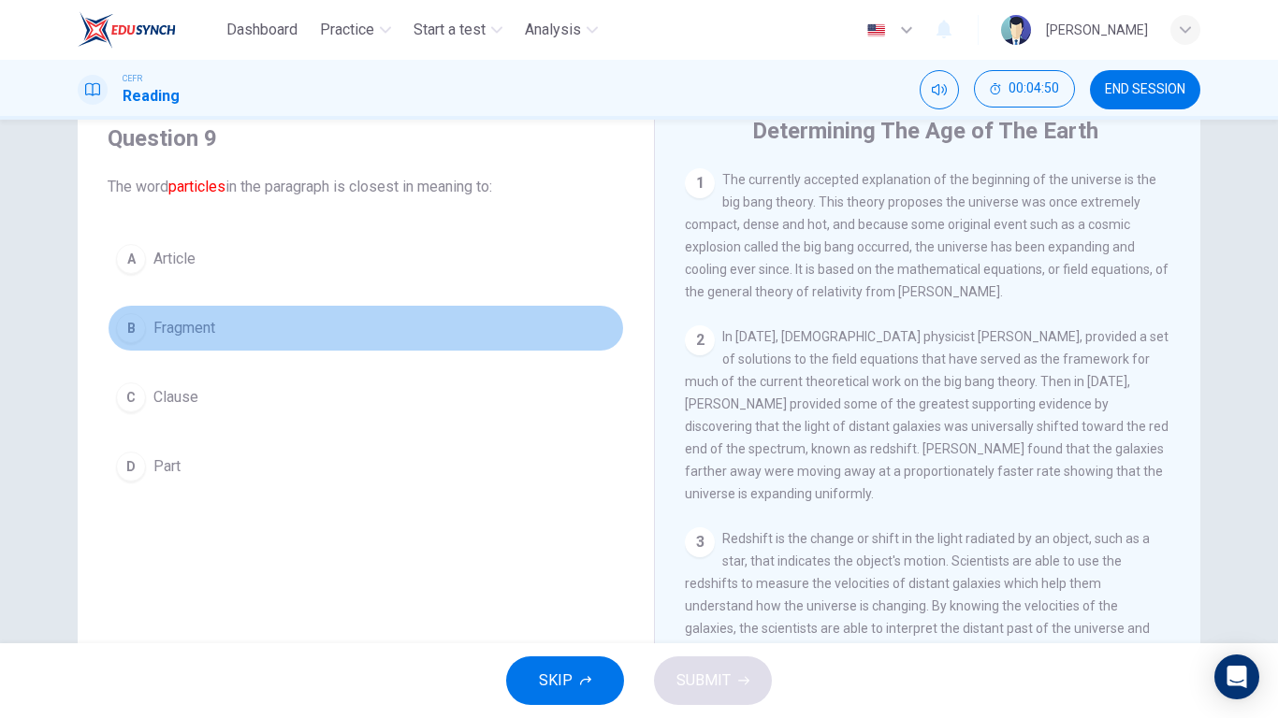
click at [190, 336] on span "Fragment" at bounding box center [184, 328] width 62 height 22
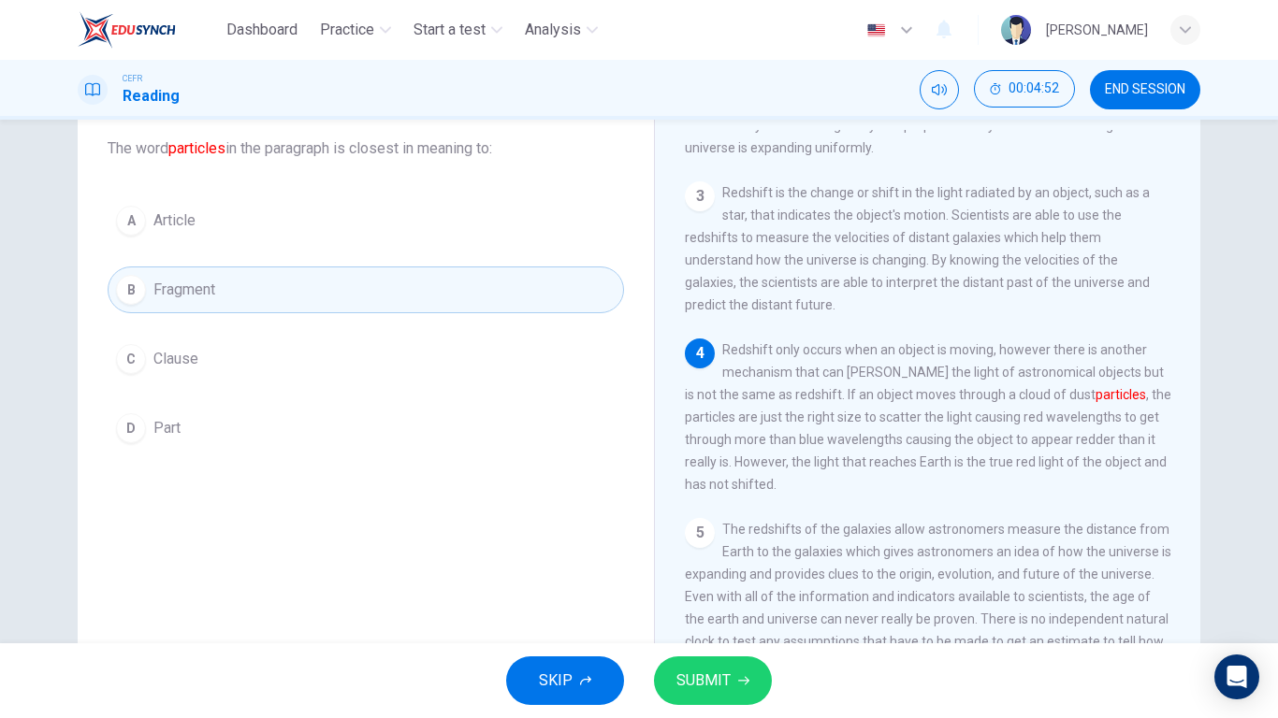
scroll to position [111, 0]
click at [701, 559] on span "SUBMIT" at bounding box center [703, 681] width 54 height 26
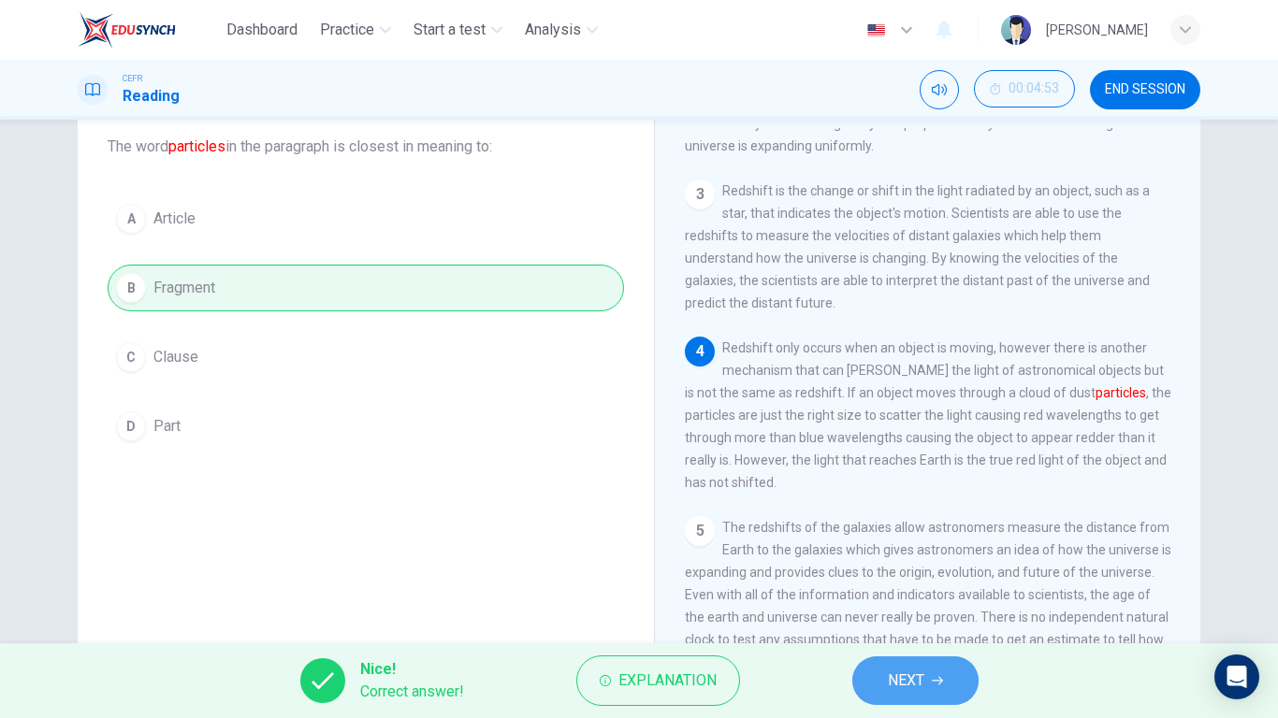
click at [943, 559] on icon "button" at bounding box center [937, 681] width 11 height 8
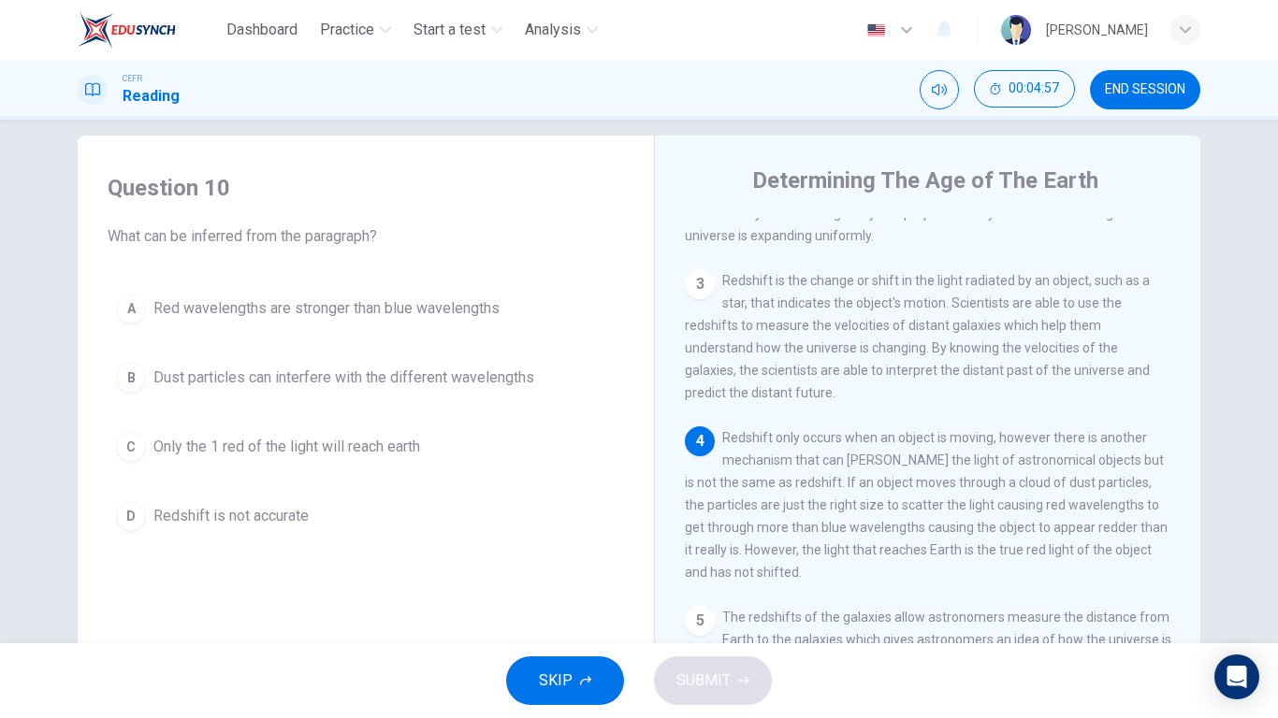
scroll to position [22, 0]
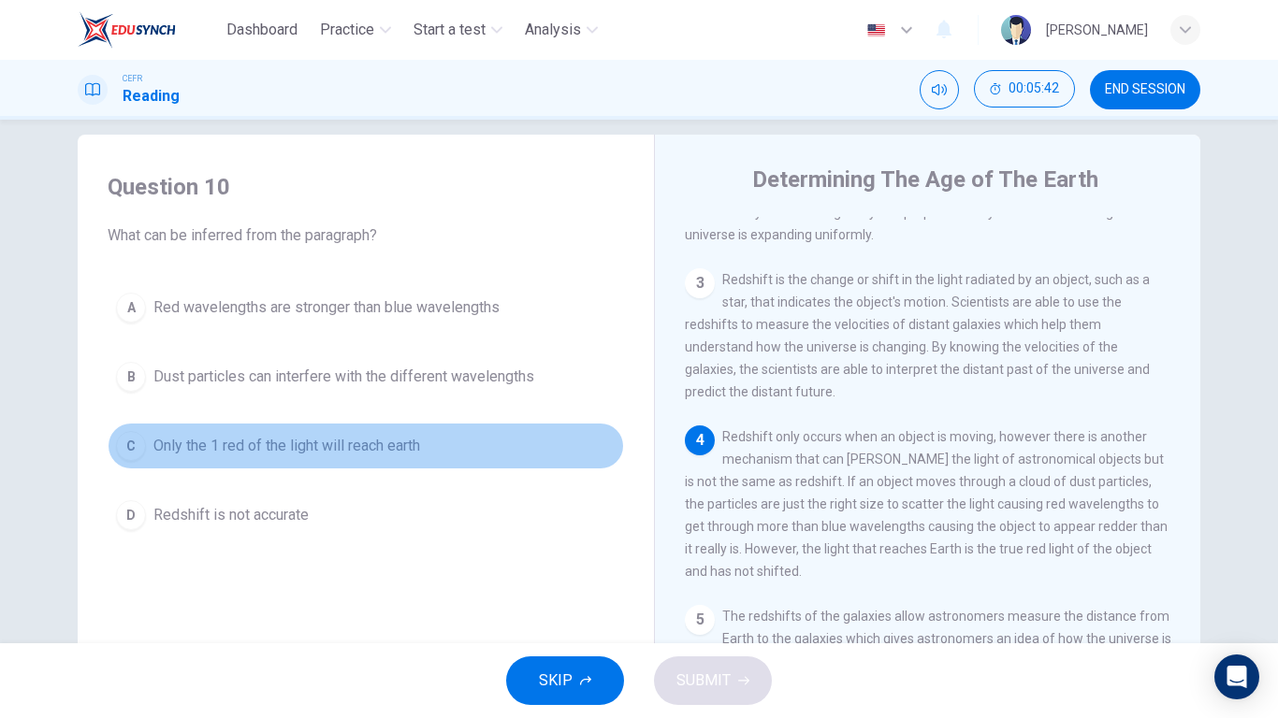
click at [340, 449] on span "Only the 1 red of the light will reach earth" at bounding box center [286, 446] width 267 height 22
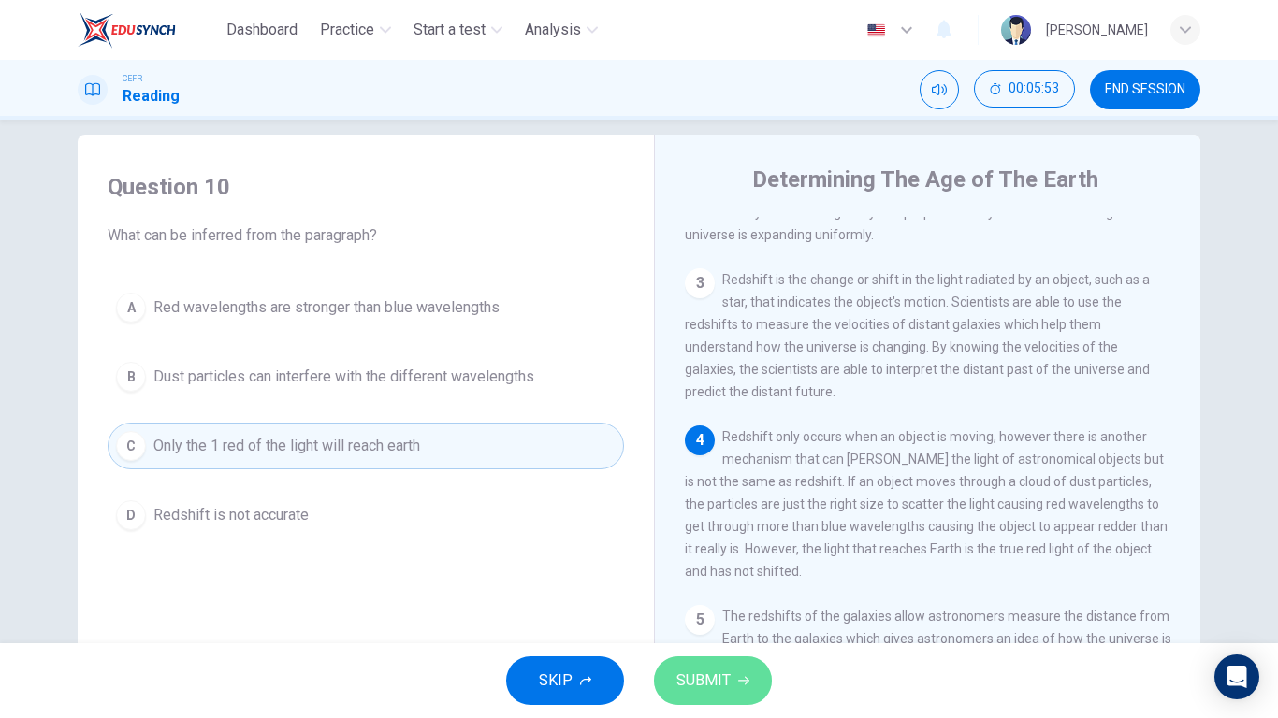
click at [727, 559] on button "SUBMIT" at bounding box center [713, 681] width 118 height 49
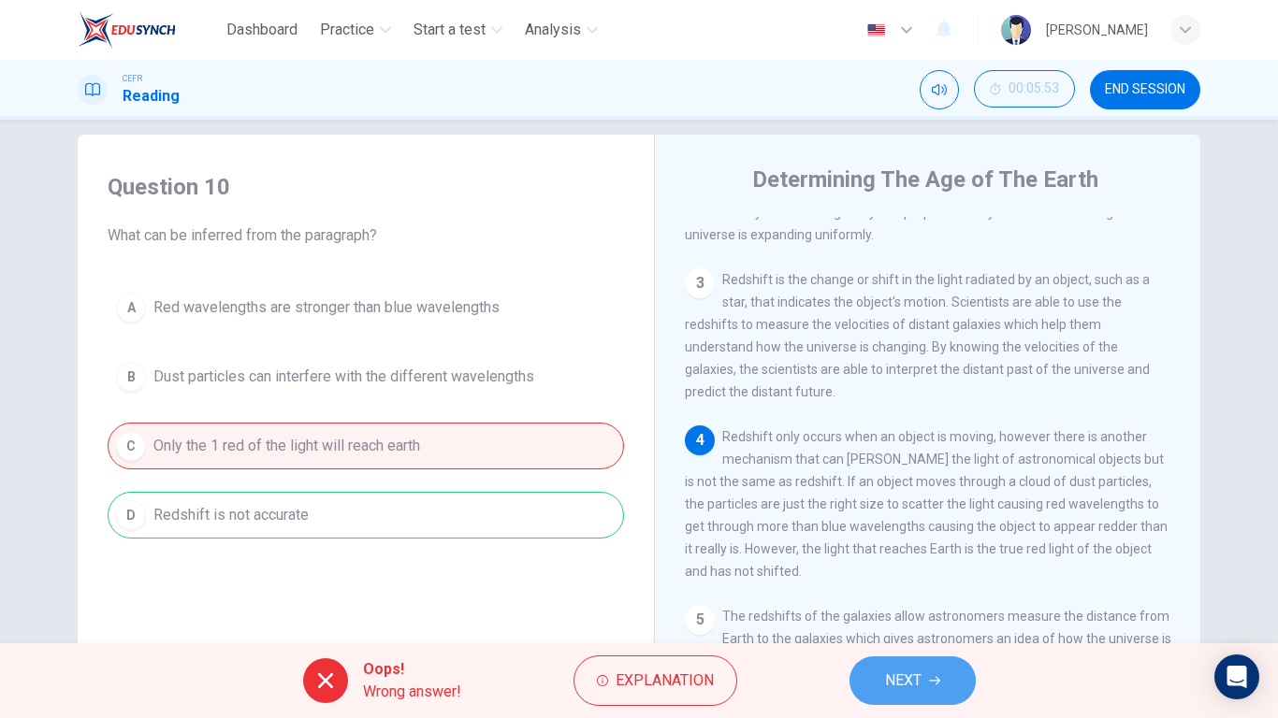
click at [894, 559] on span "NEXT" at bounding box center [903, 681] width 36 height 26
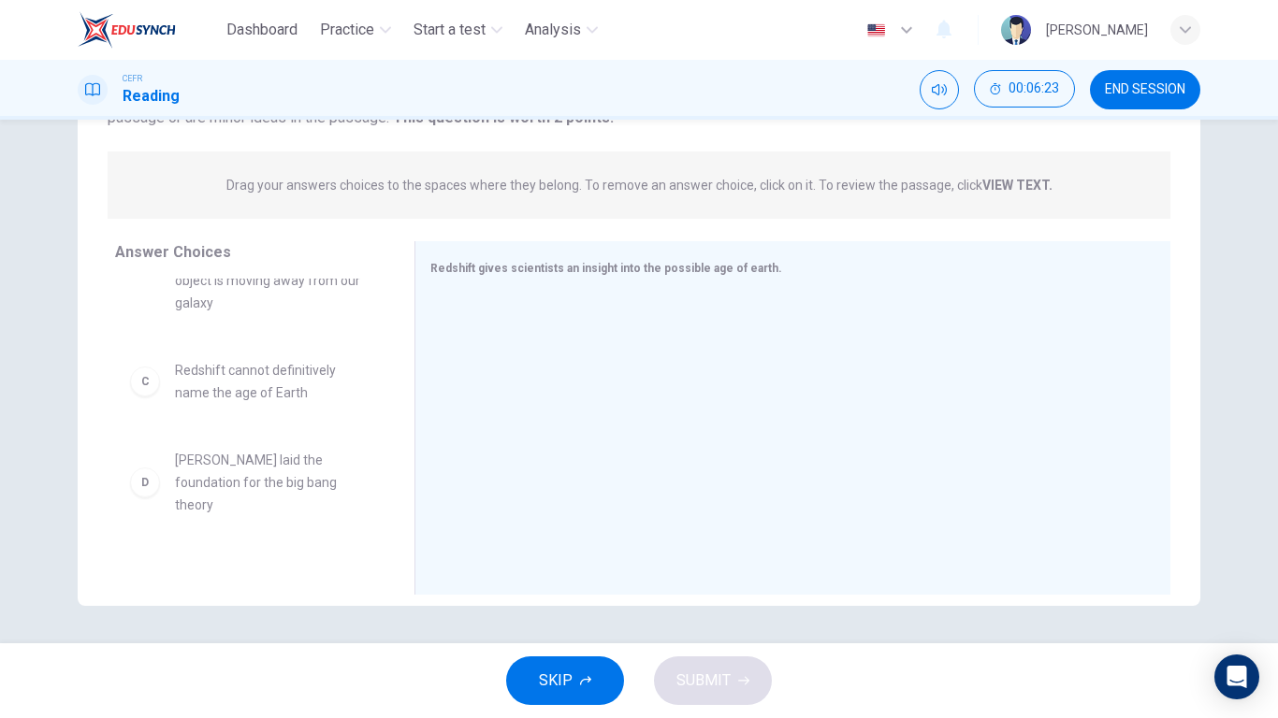
scroll to position [210, 0]
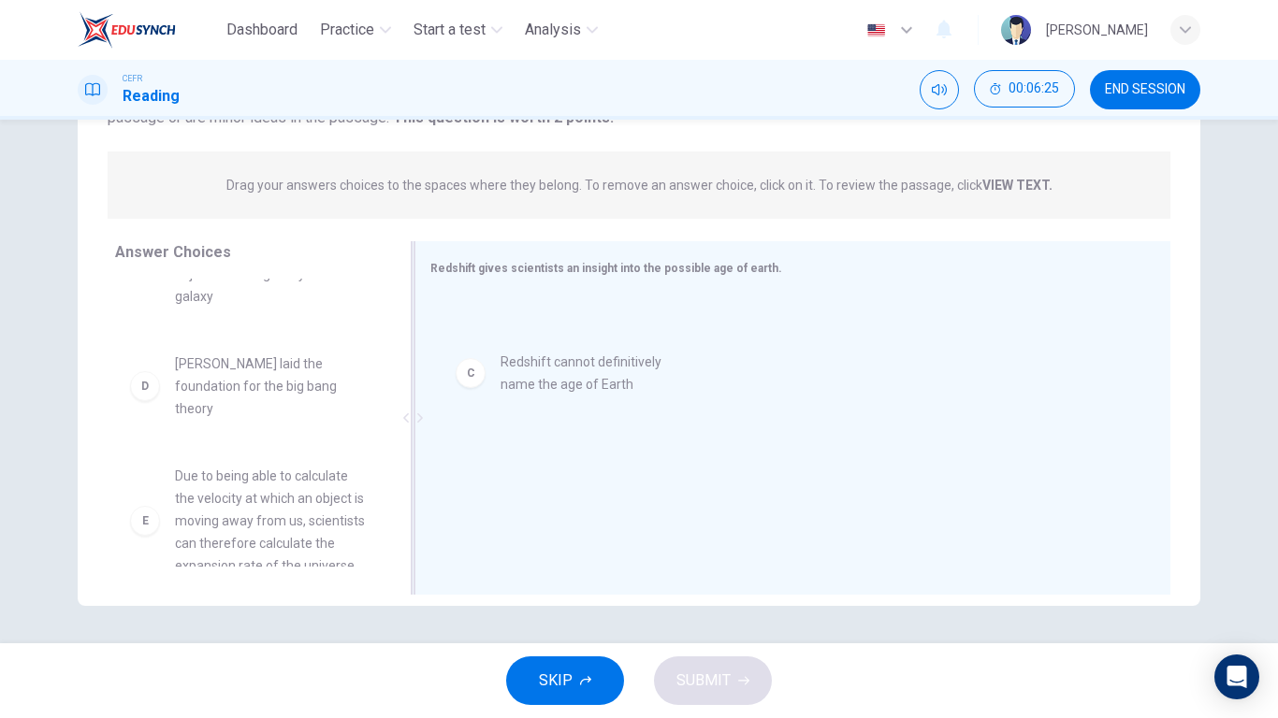
drag, startPoint x: 284, startPoint y: 381, endPoint x: 625, endPoint y: 379, distance: 340.5
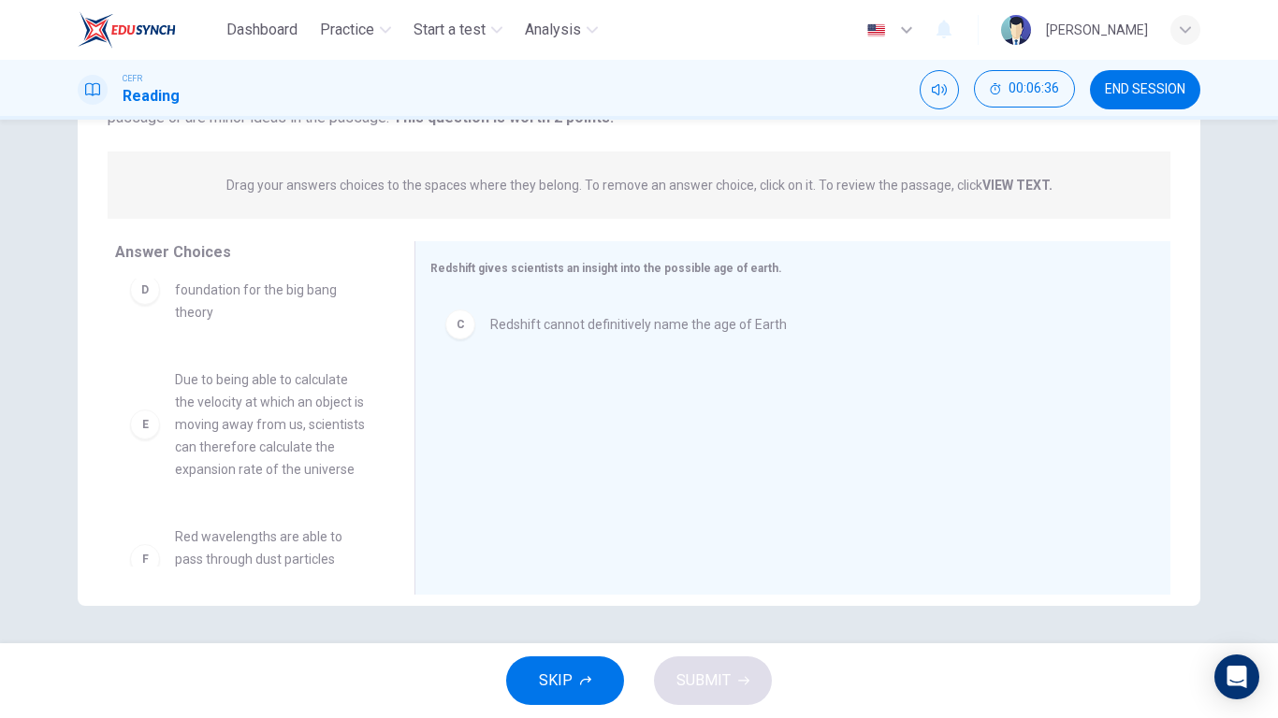
scroll to position [304, 0]
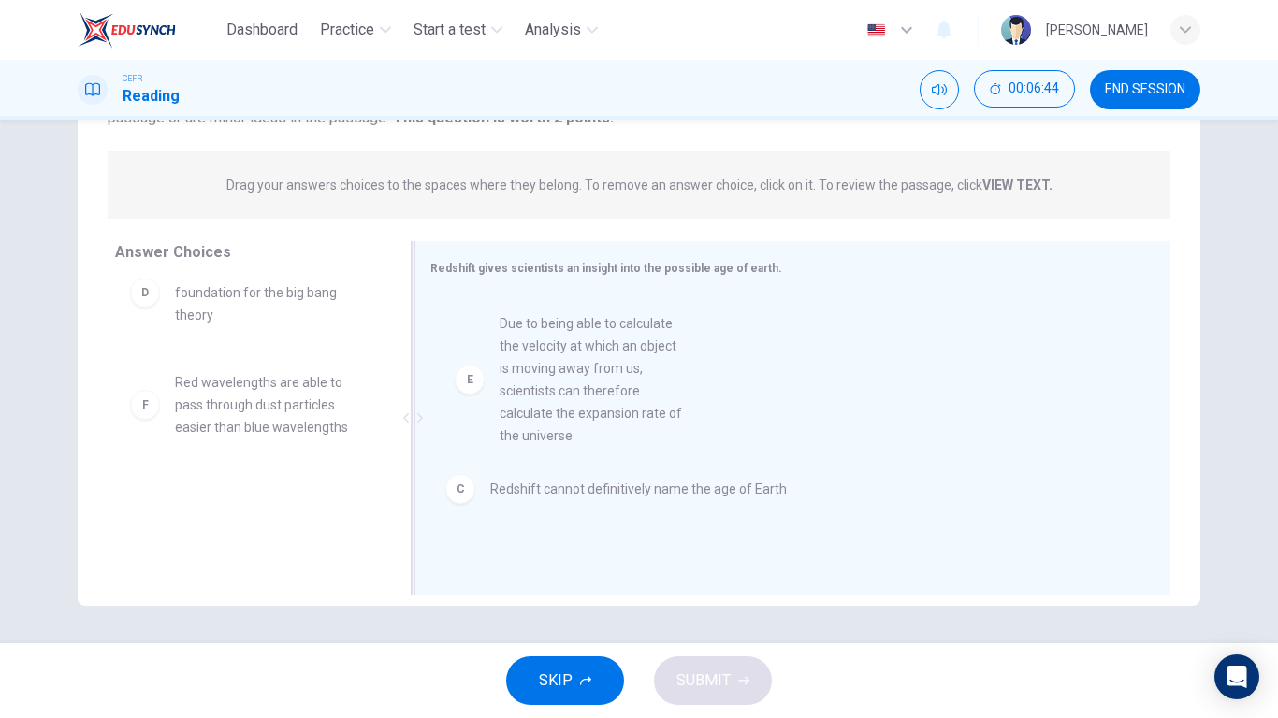
drag, startPoint x: 294, startPoint y: 494, endPoint x: 628, endPoint y: 435, distance: 339.1
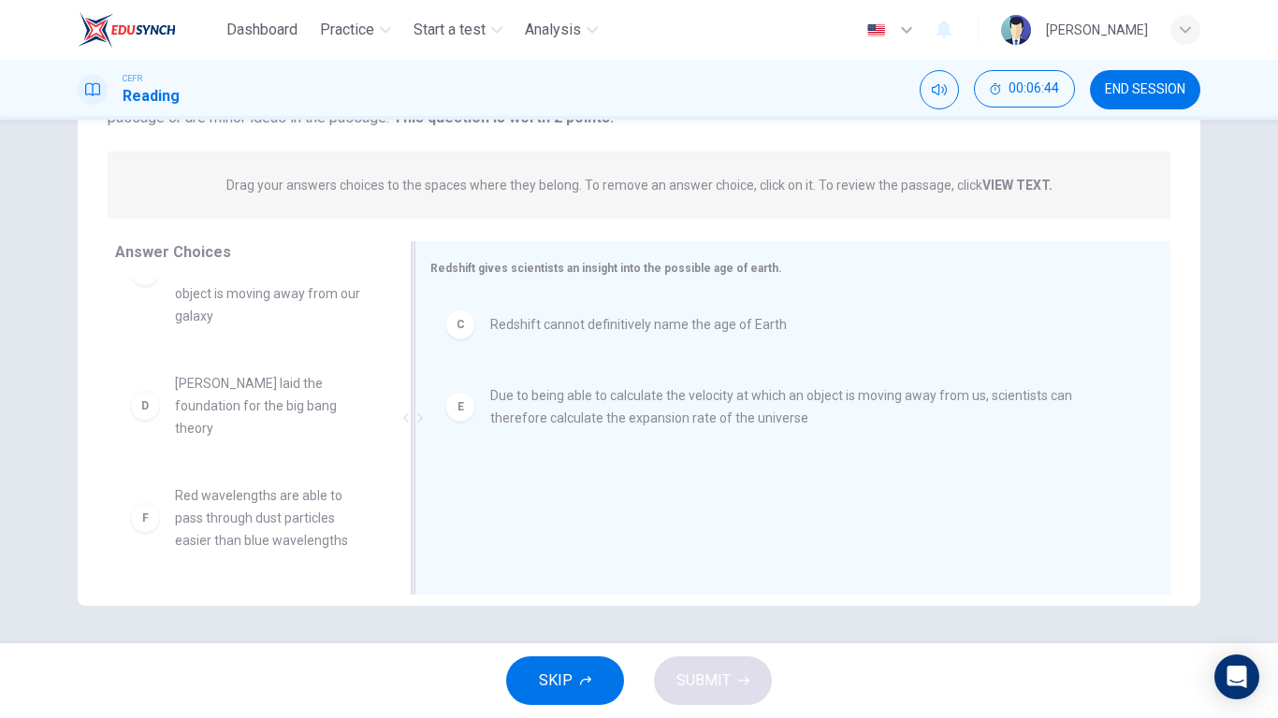
scroll to position [191, 0]
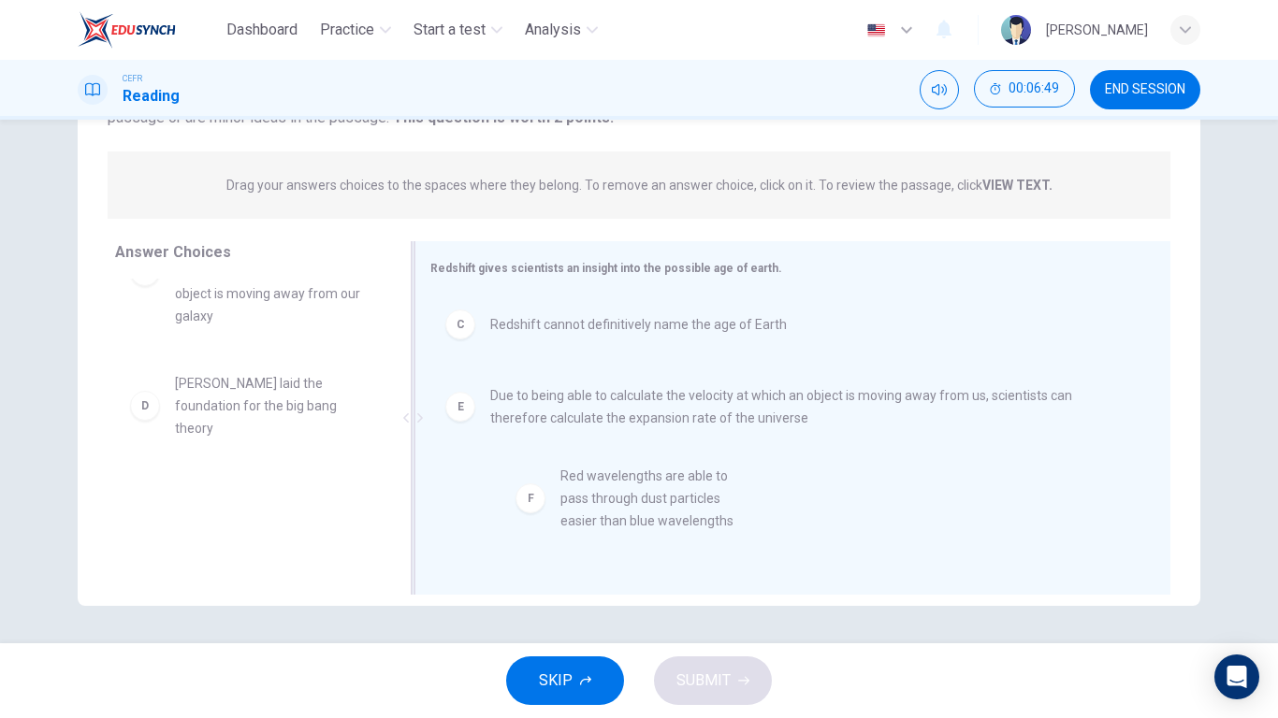
drag, startPoint x: 251, startPoint y: 525, endPoint x: 661, endPoint y: 505, distance: 411.1
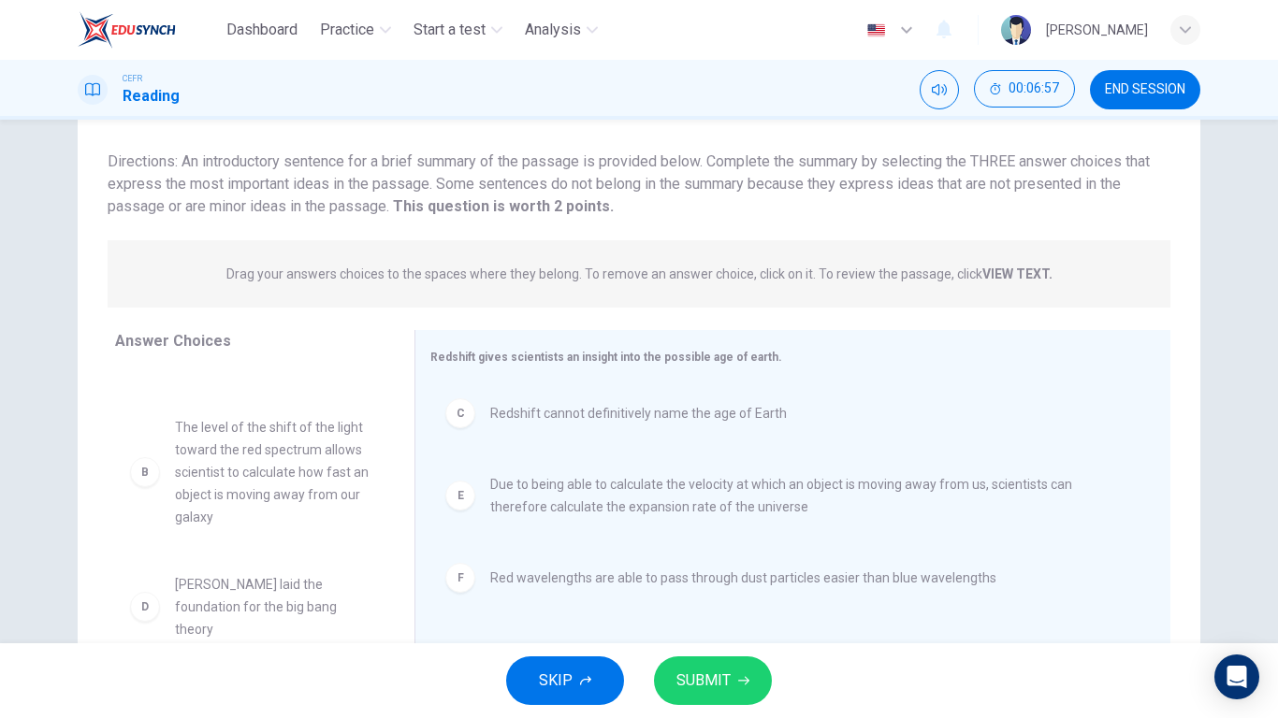
scroll to position [113, 0]
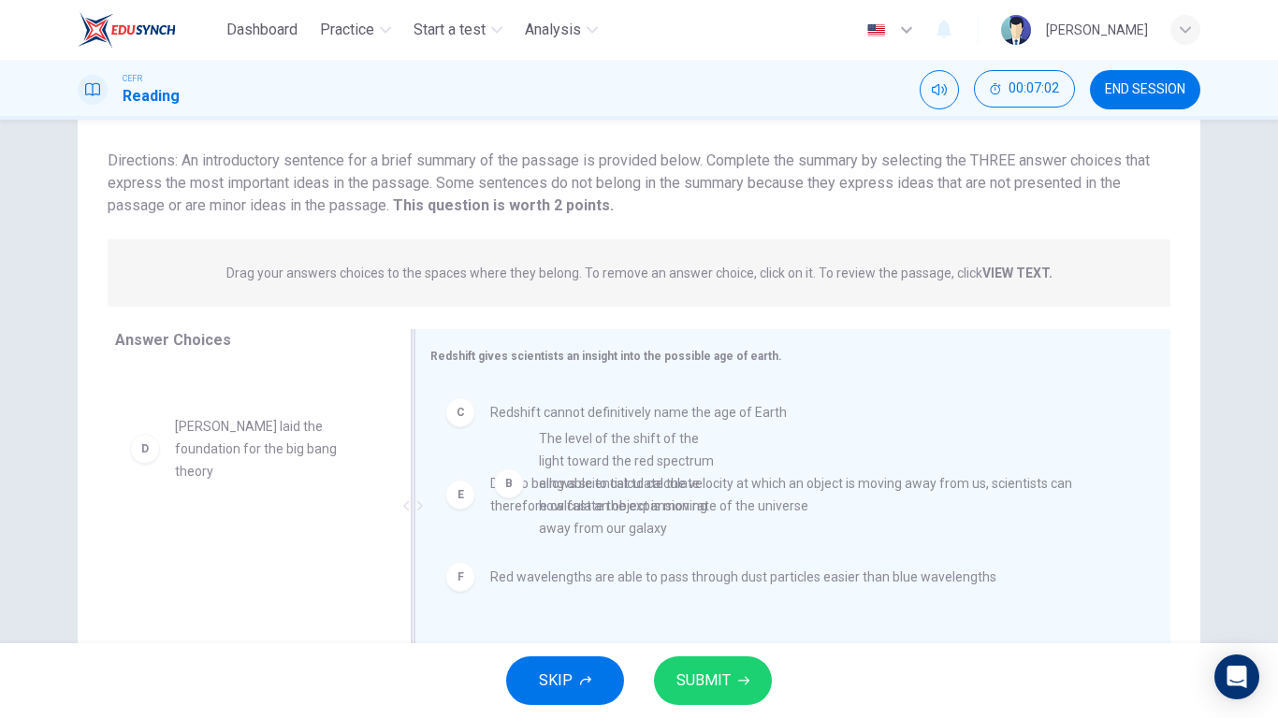
drag, startPoint x: 291, startPoint y: 512, endPoint x: 680, endPoint y: 525, distance: 389.3
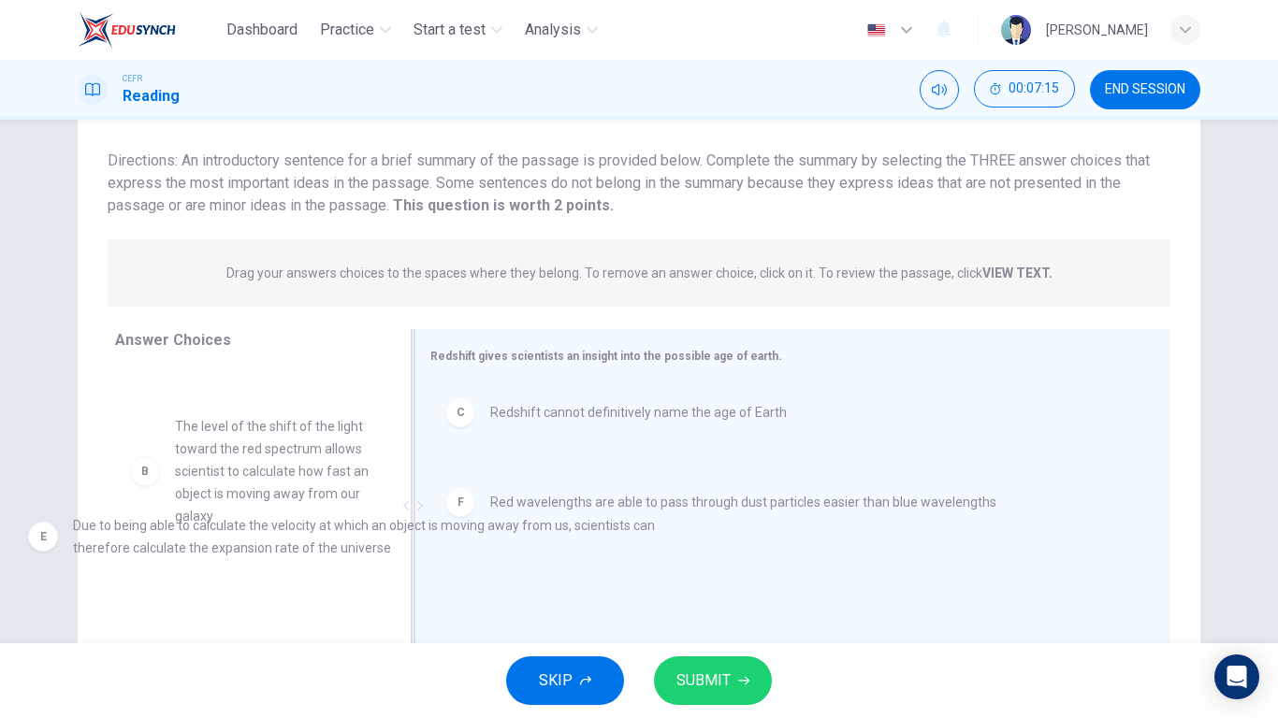
drag, startPoint x: 687, startPoint y: 506, endPoint x: 259, endPoint y: 551, distance: 429.8
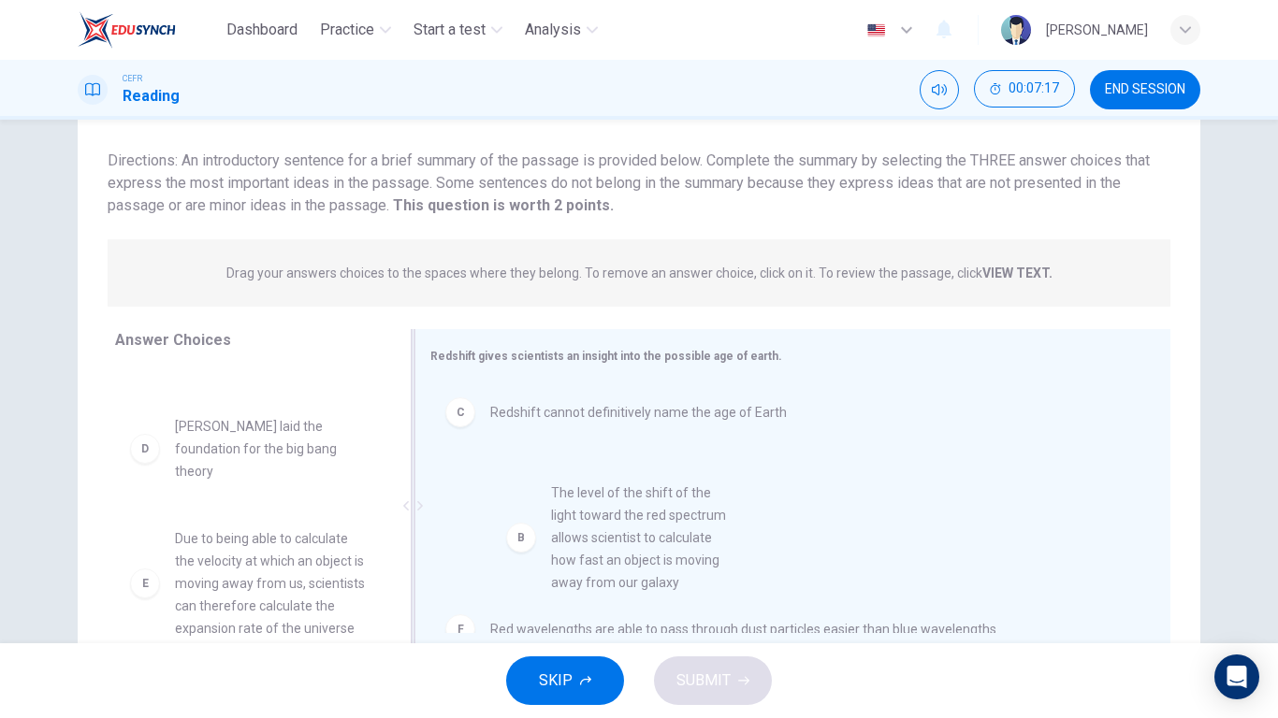
drag, startPoint x: 235, startPoint y: 463, endPoint x: 651, endPoint y: 527, distance: 421.1
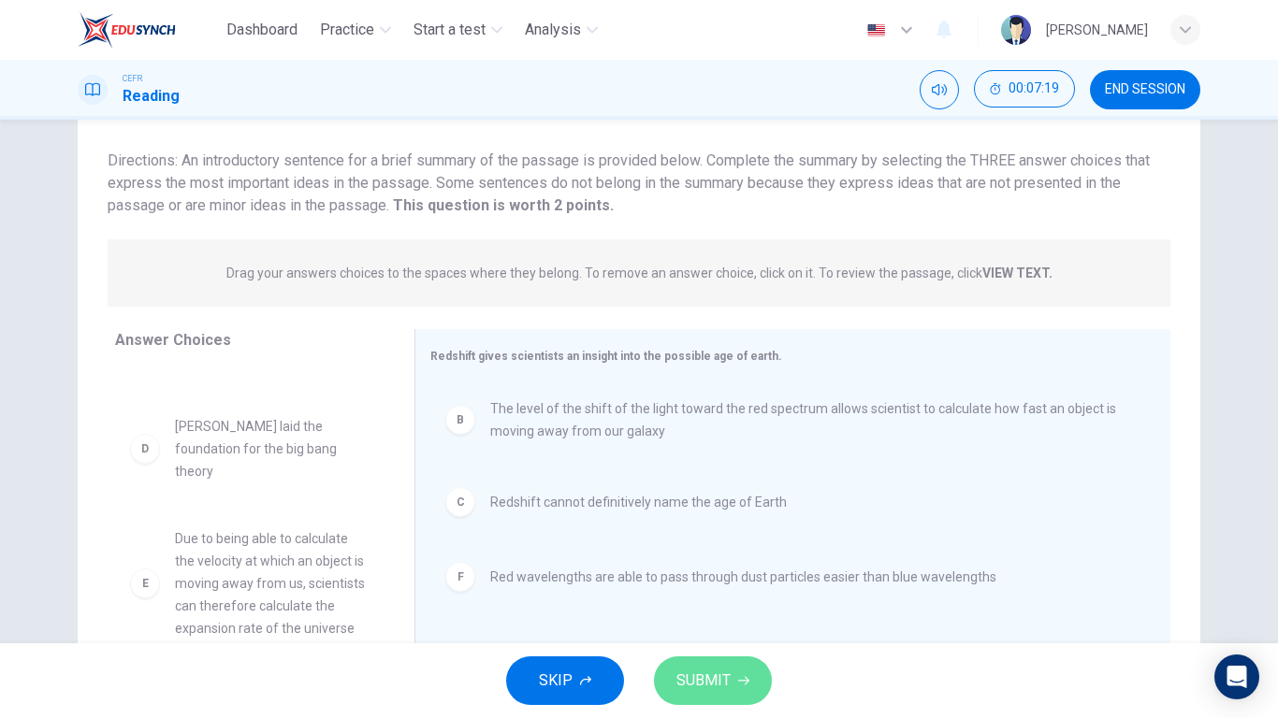
click at [693, 559] on button "SUBMIT" at bounding box center [713, 681] width 118 height 49
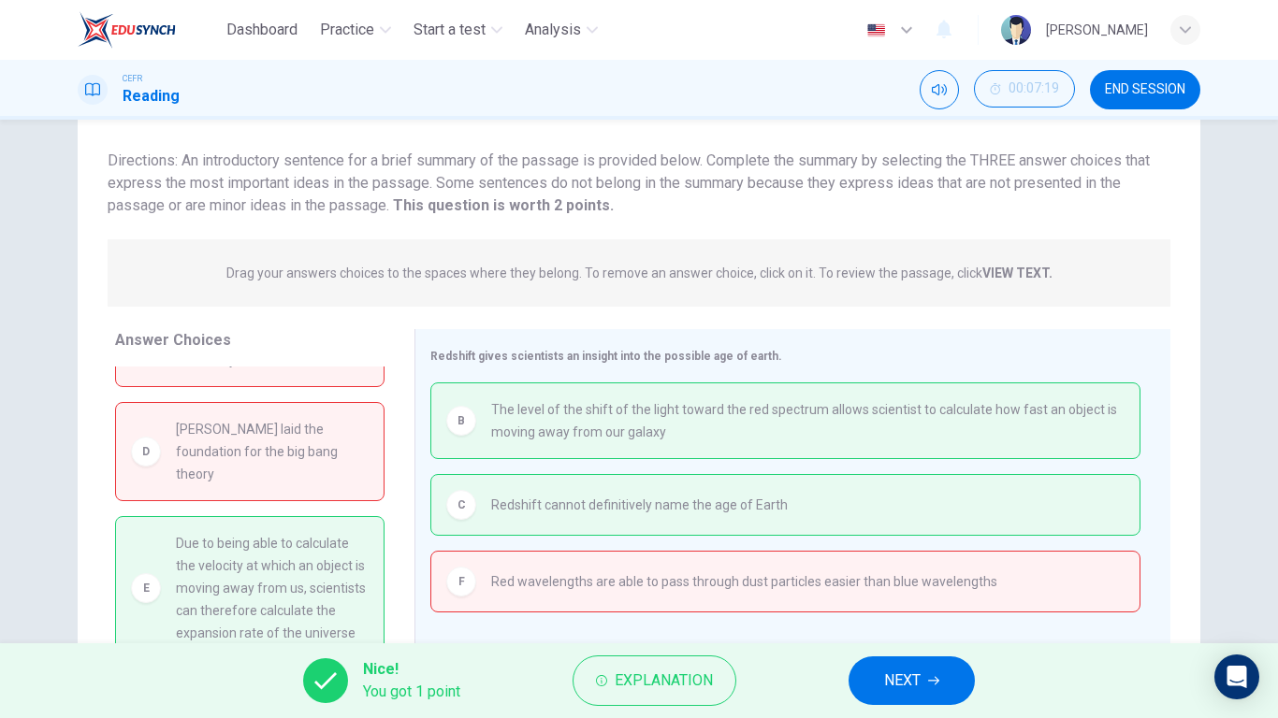
scroll to position [107, 0]
click at [948, 559] on button "NEXT" at bounding box center [911, 681] width 126 height 49
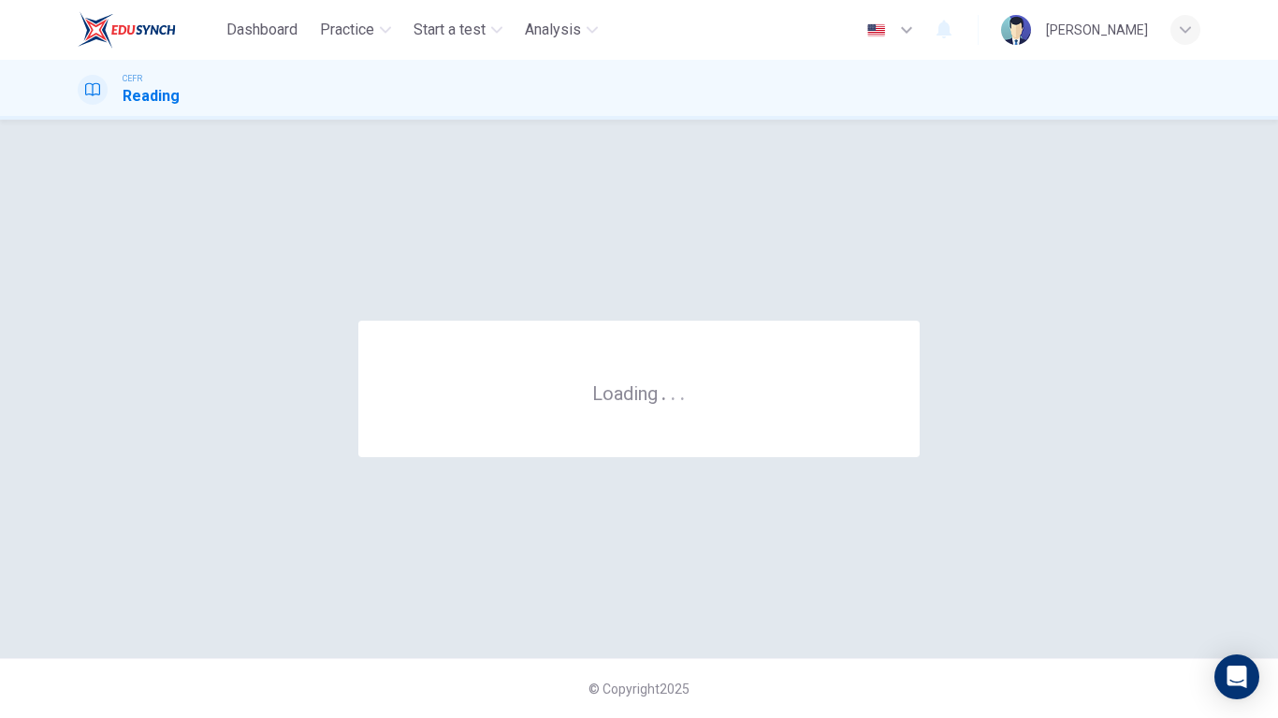
scroll to position [0, 0]
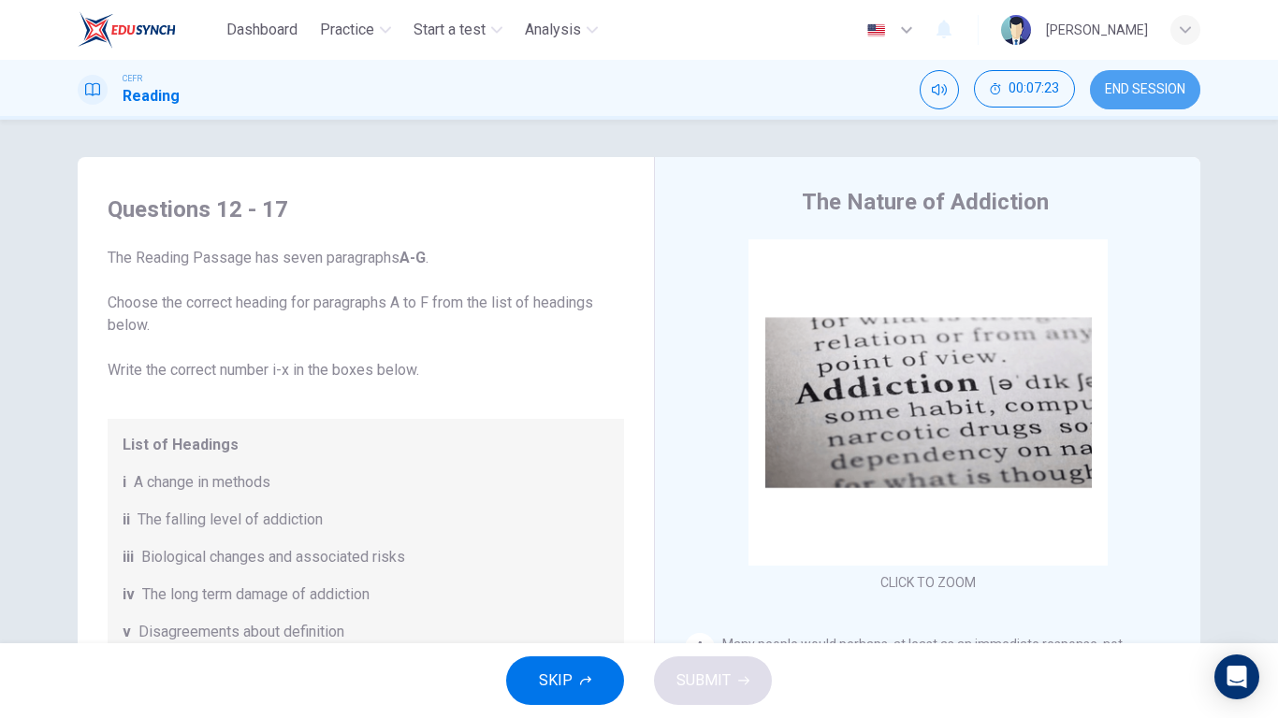
click at [1151, 80] on button "END SESSION" at bounding box center [1145, 89] width 110 height 39
